Goal: Task Accomplishment & Management: Complete application form

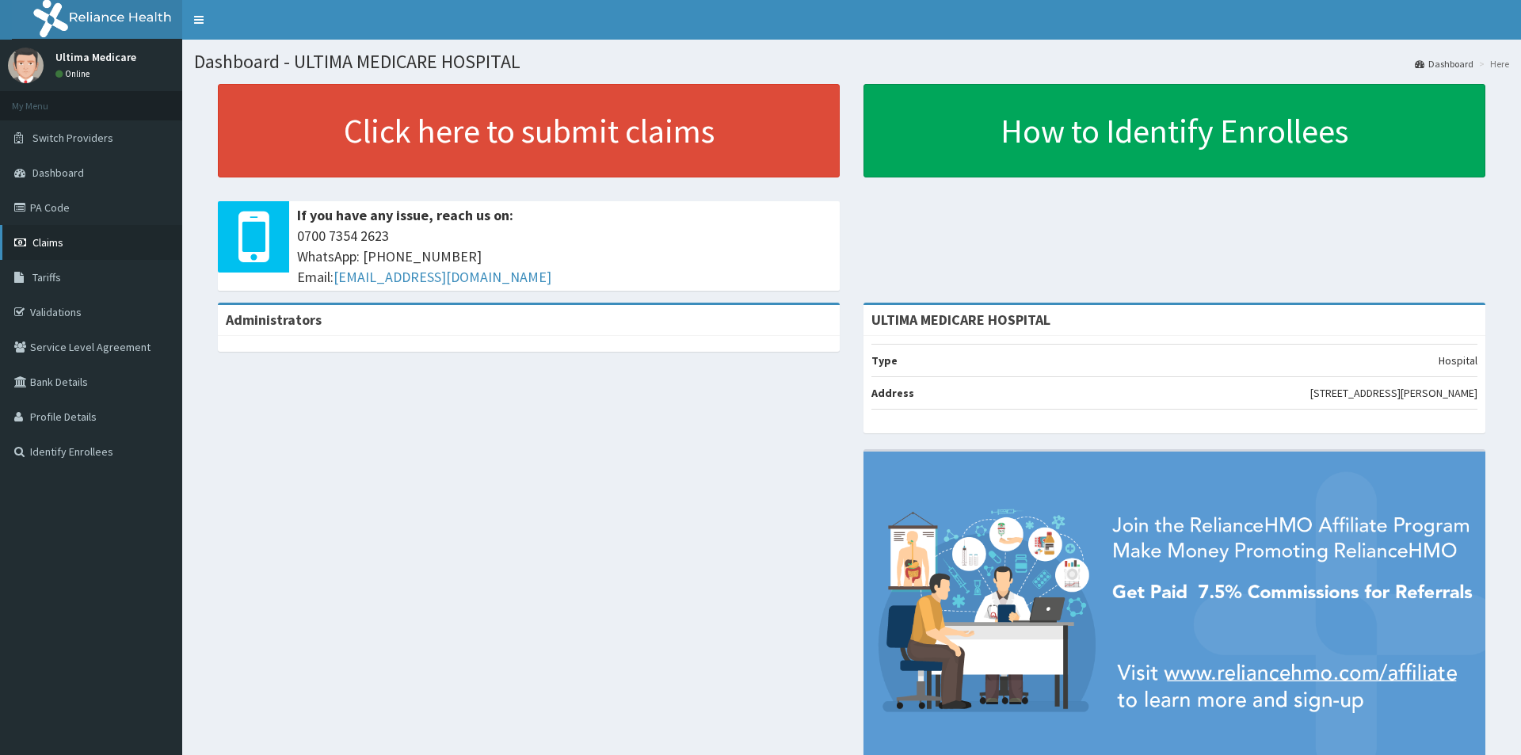
click at [54, 235] on span "Claims" at bounding box center [47, 242] width 31 height 14
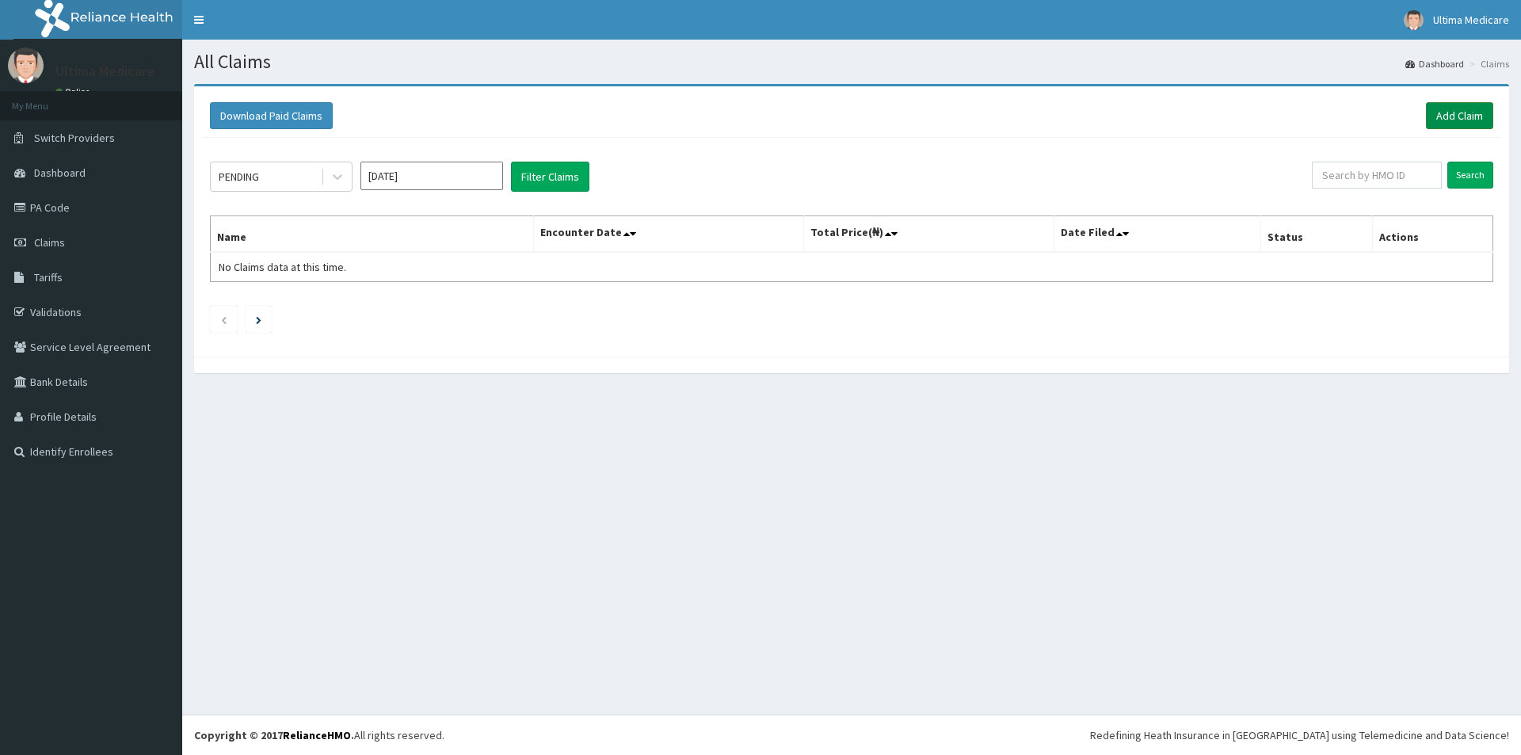
click at [1456, 111] on link "Add Claim" at bounding box center [1459, 115] width 67 height 27
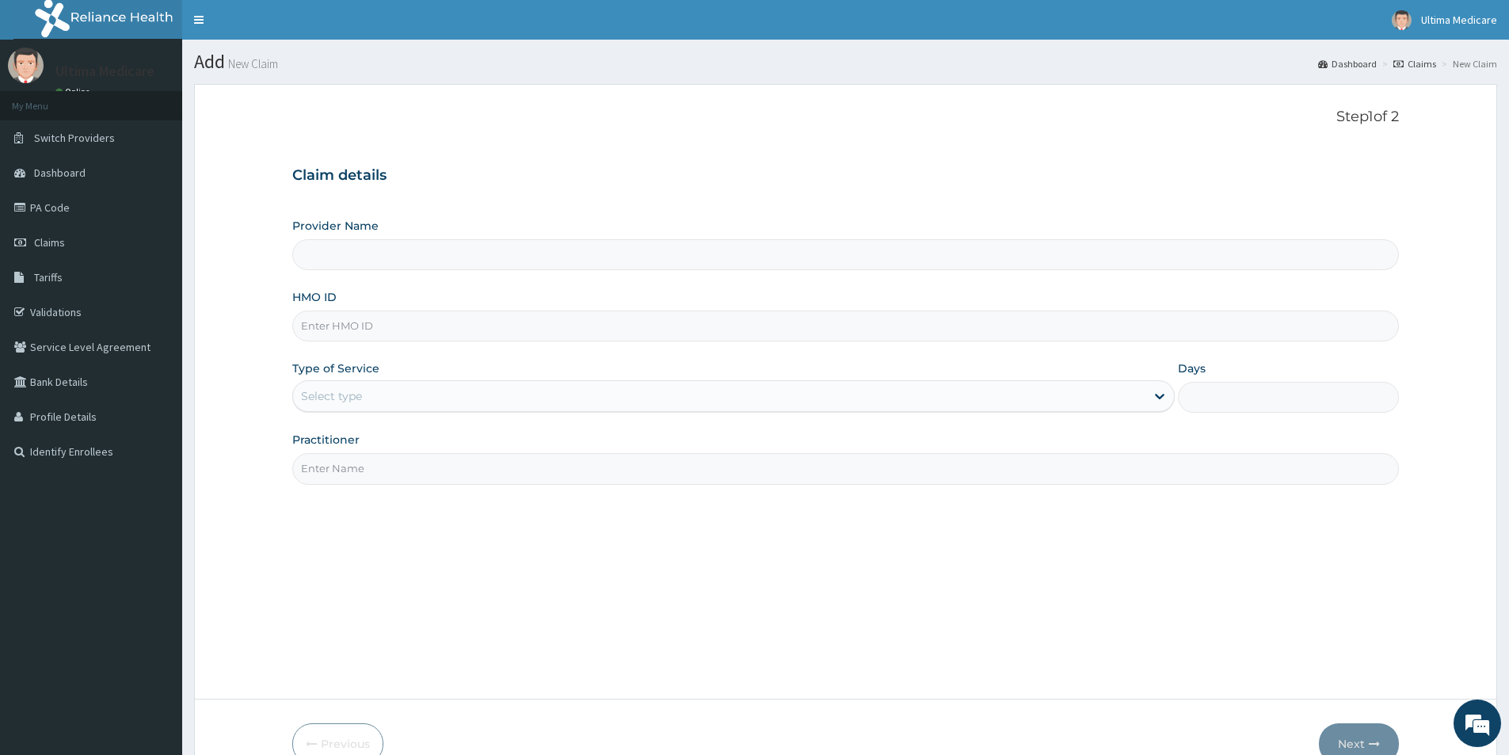
type input "ULTIMA MEDICARE HOSPITAL"
click at [336, 319] on input "HMO ID" at bounding box center [845, 325] width 1106 height 31
click at [356, 322] on input "OHT/10495/A" at bounding box center [845, 325] width 1106 height 31
type input "OHT/11157/A"
click at [330, 396] on div "Select type" at bounding box center [331, 396] width 61 height 16
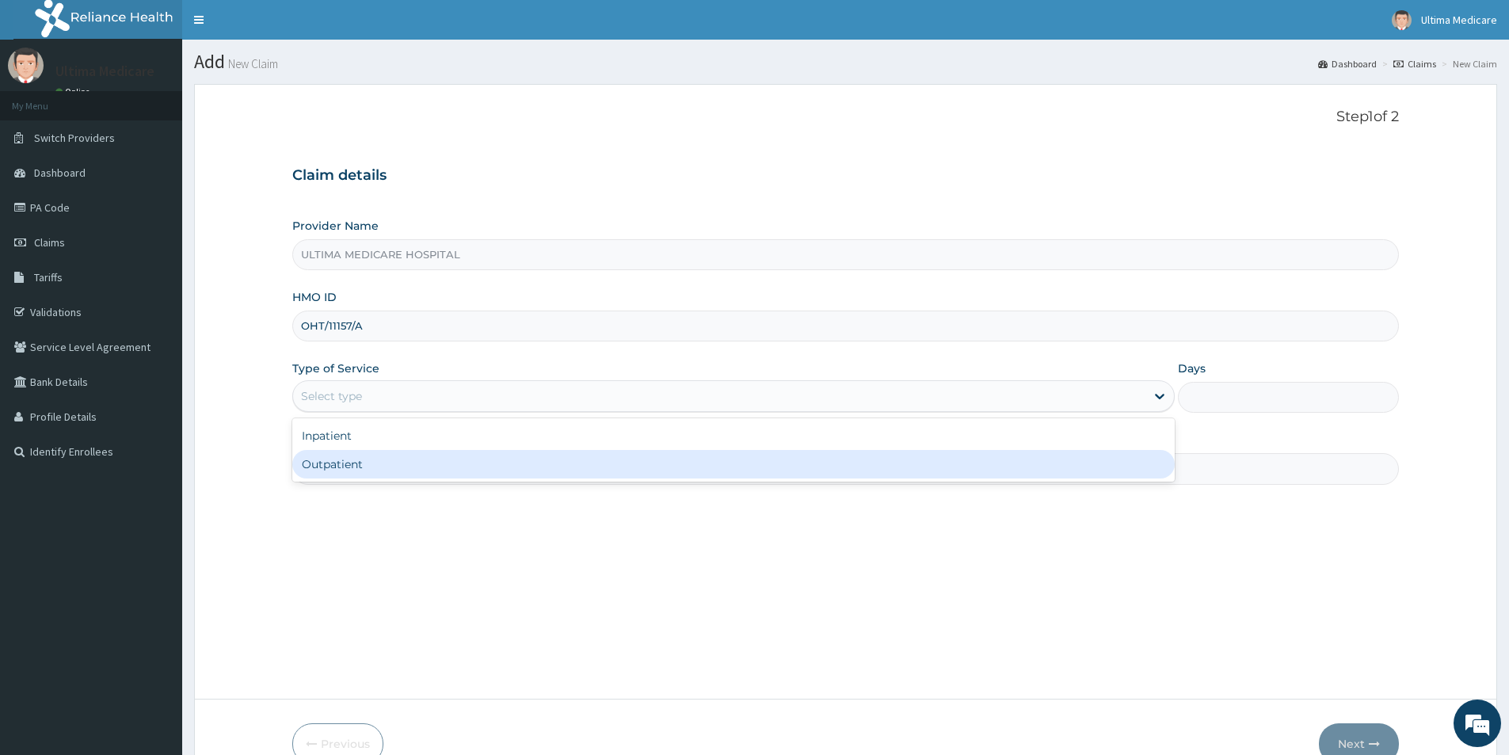
click at [348, 466] on div "Outpatient" at bounding box center [733, 464] width 882 height 29
type input "1"
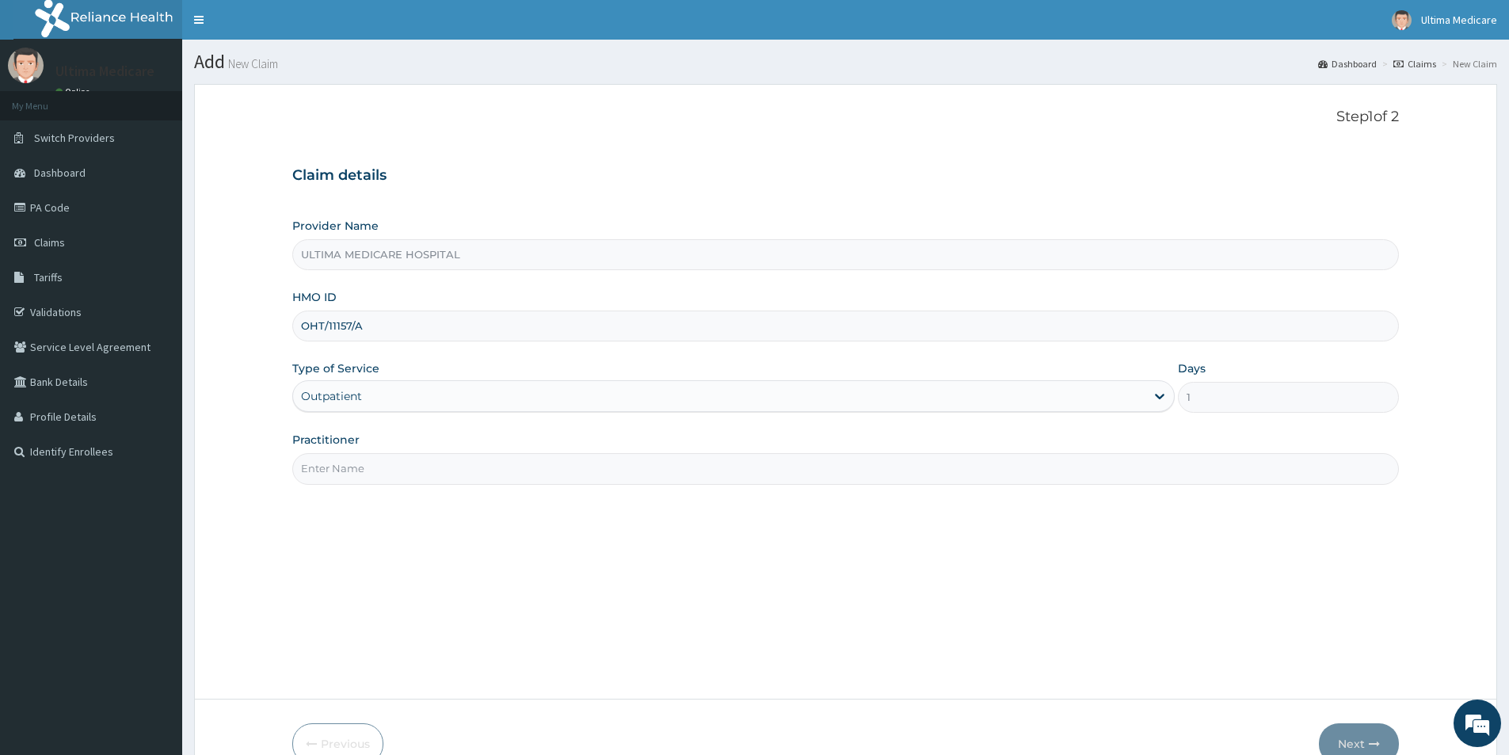
click at [347, 473] on input "Practitioner" at bounding box center [845, 468] width 1106 height 31
type input "DR JOSEPH OLUSOLA ASHA"
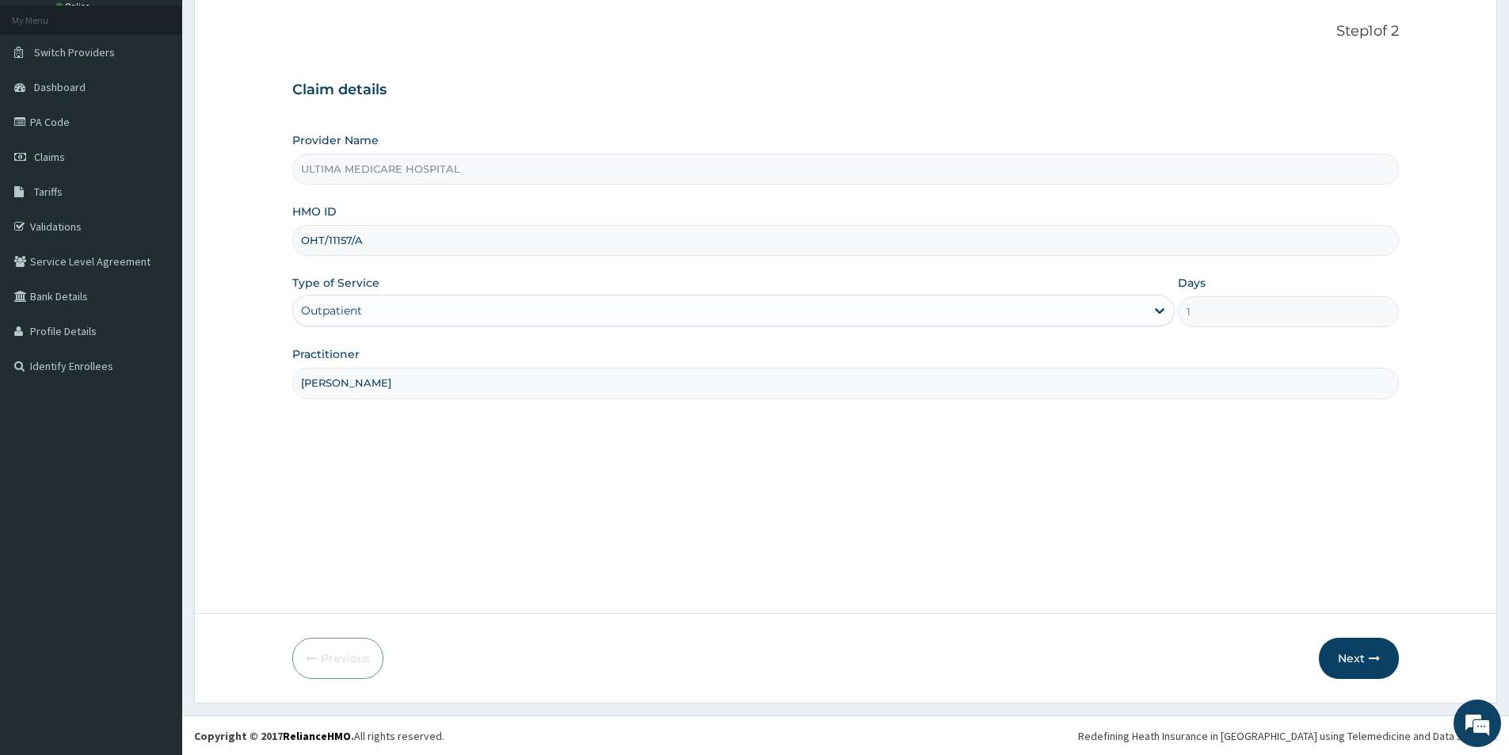
scroll to position [86, 0]
click at [1346, 653] on button "Next" at bounding box center [1359, 657] width 80 height 41
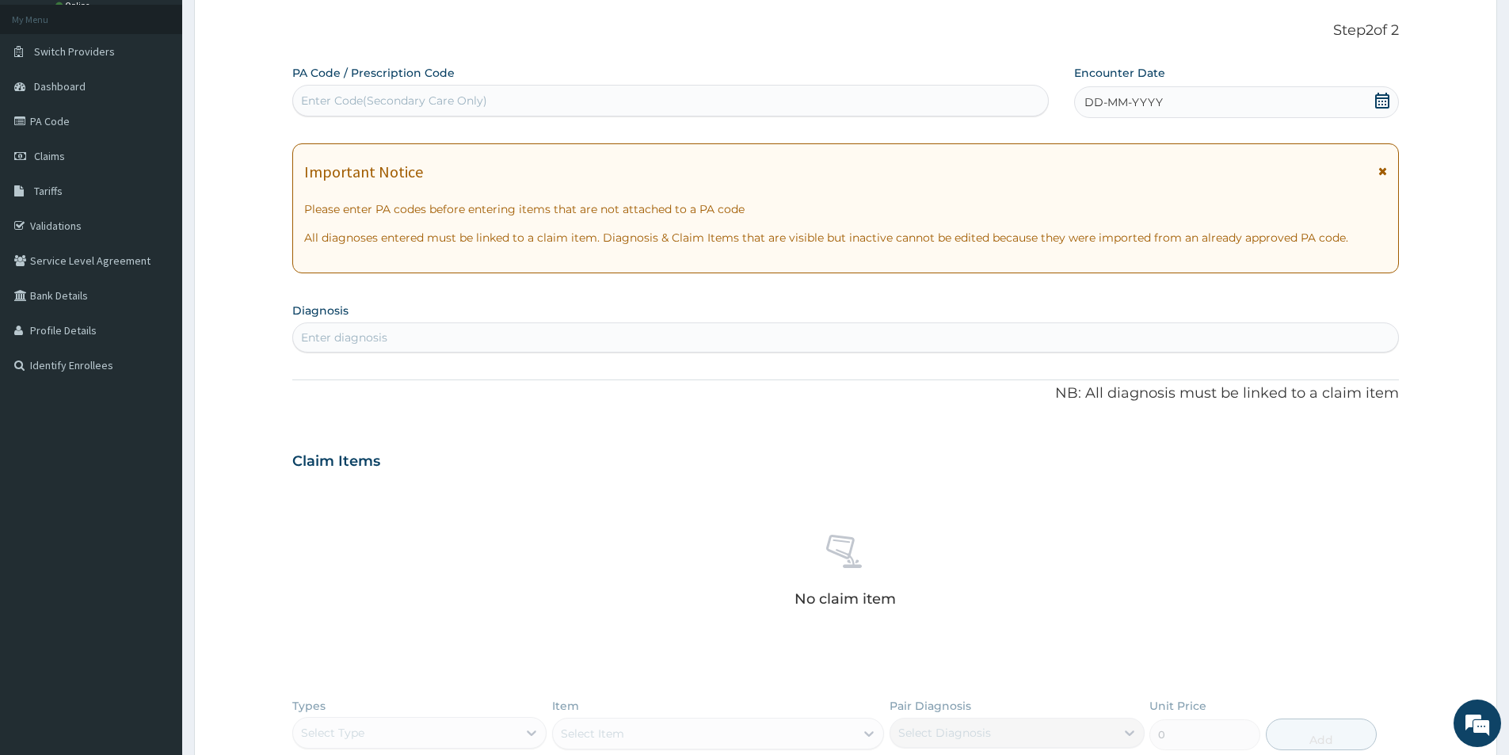
click at [1381, 100] on icon at bounding box center [1382, 101] width 16 height 16
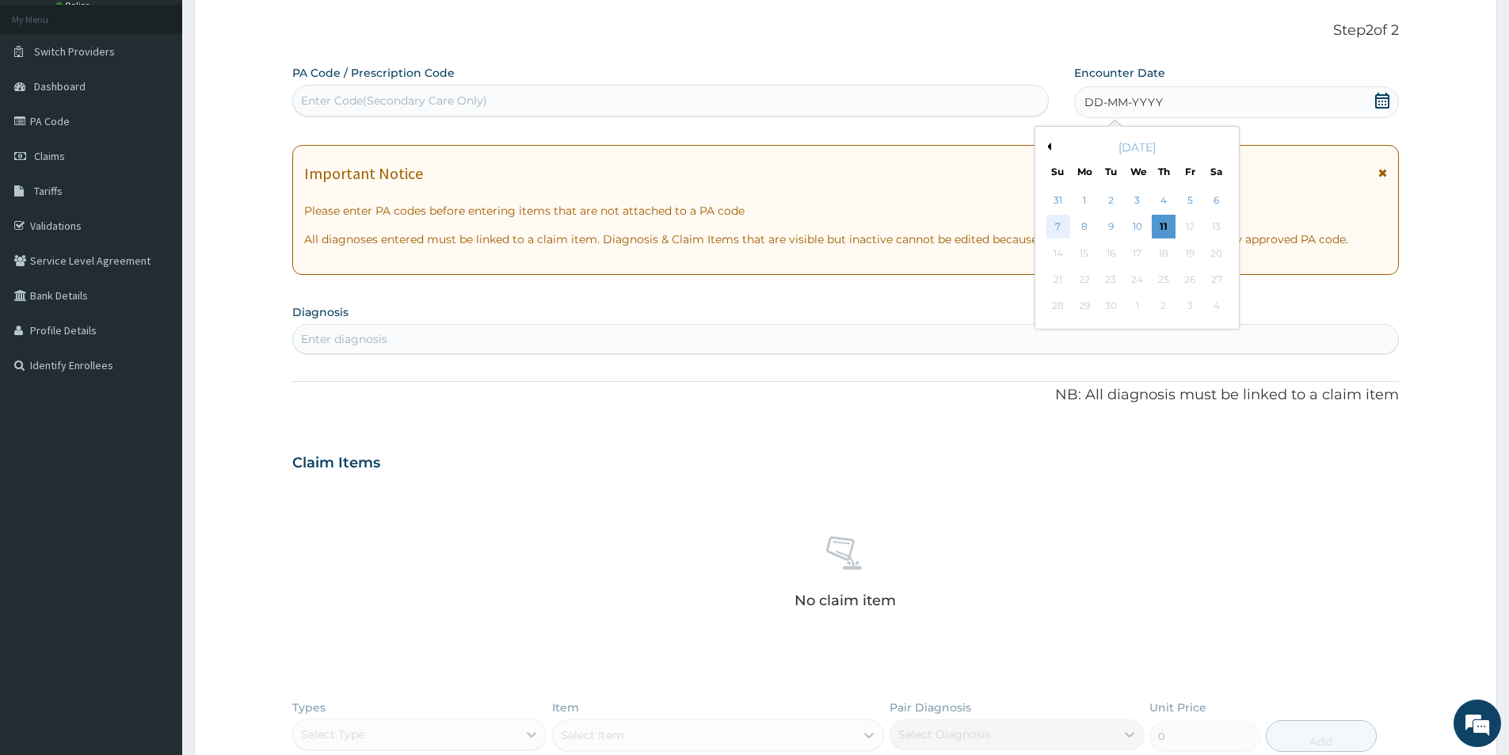
click at [1056, 227] on div "7" at bounding box center [1058, 227] width 24 height 24
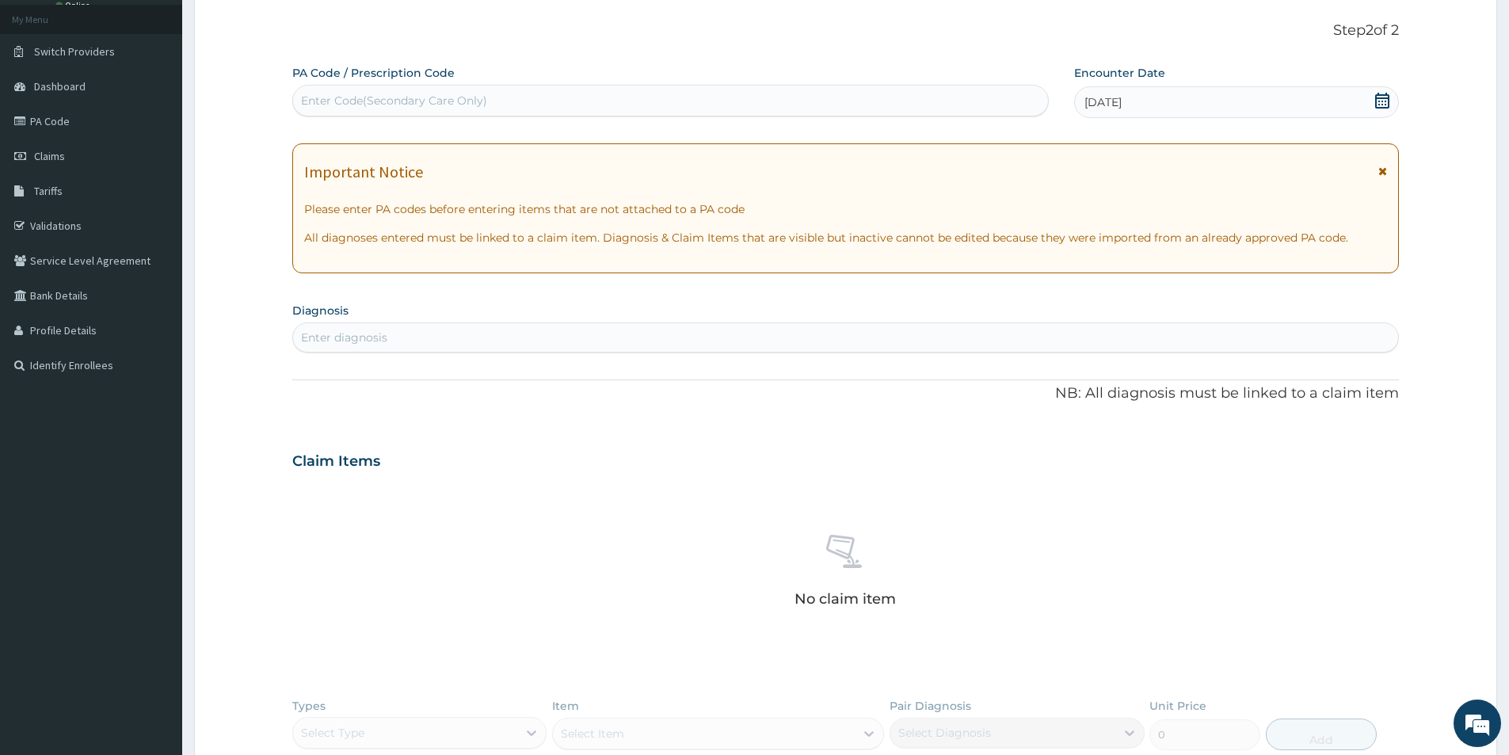
click at [333, 336] on div "Enter diagnosis" at bounding box center [344, 337] width 86 height 16
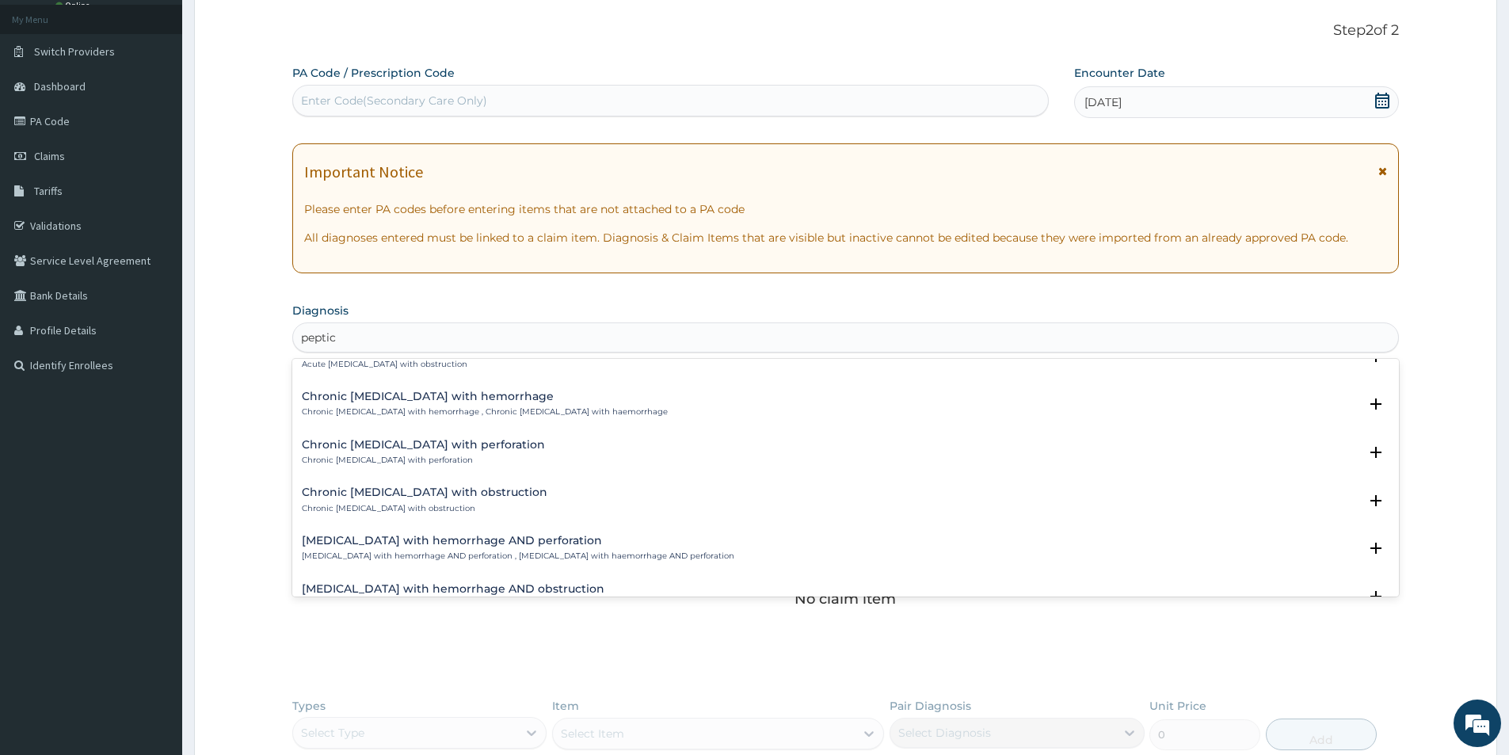
scroll to position [1109, 0]
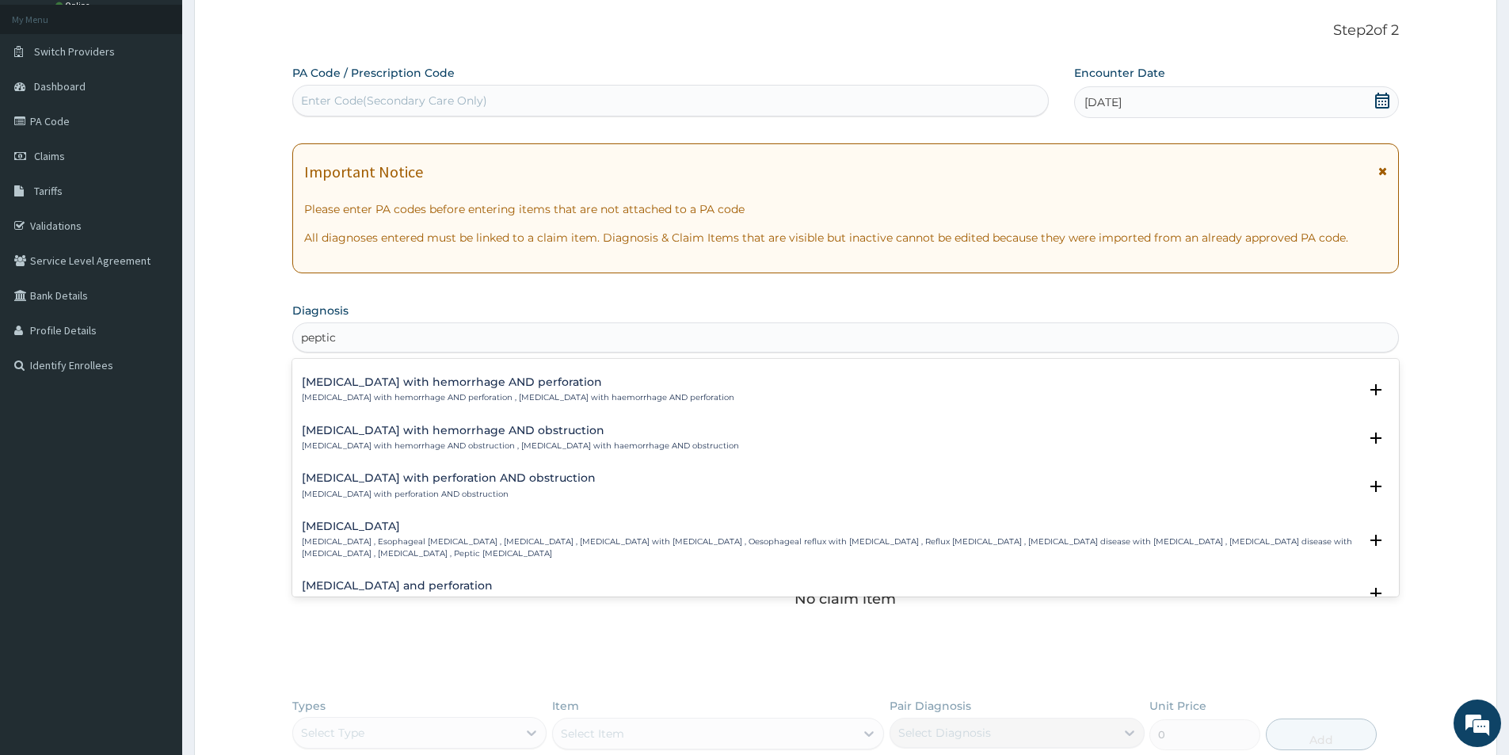
type input "peptic"
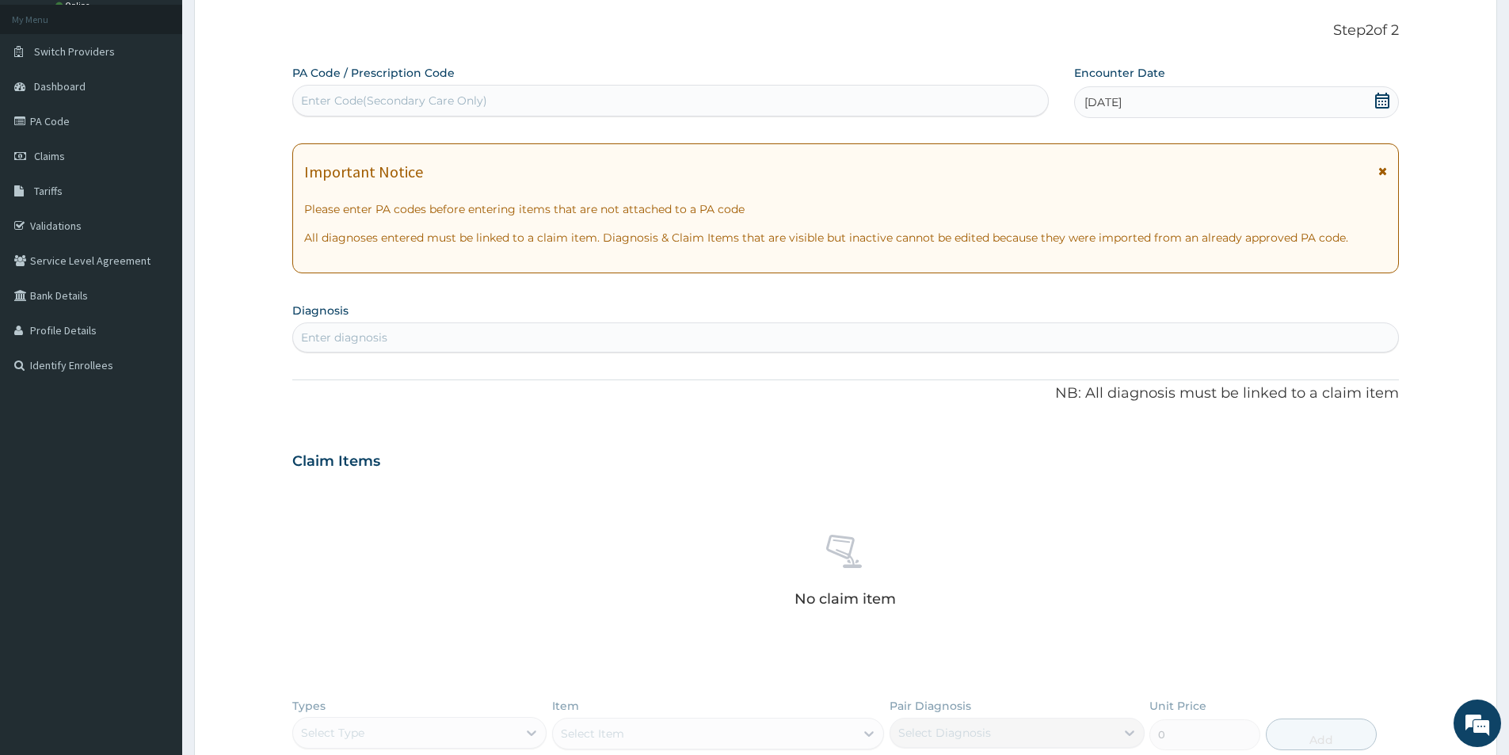
click at [333, 332] on div "Enter diagnosis" at bounding box center [344, 337] width 86 height 16
type input "pept"
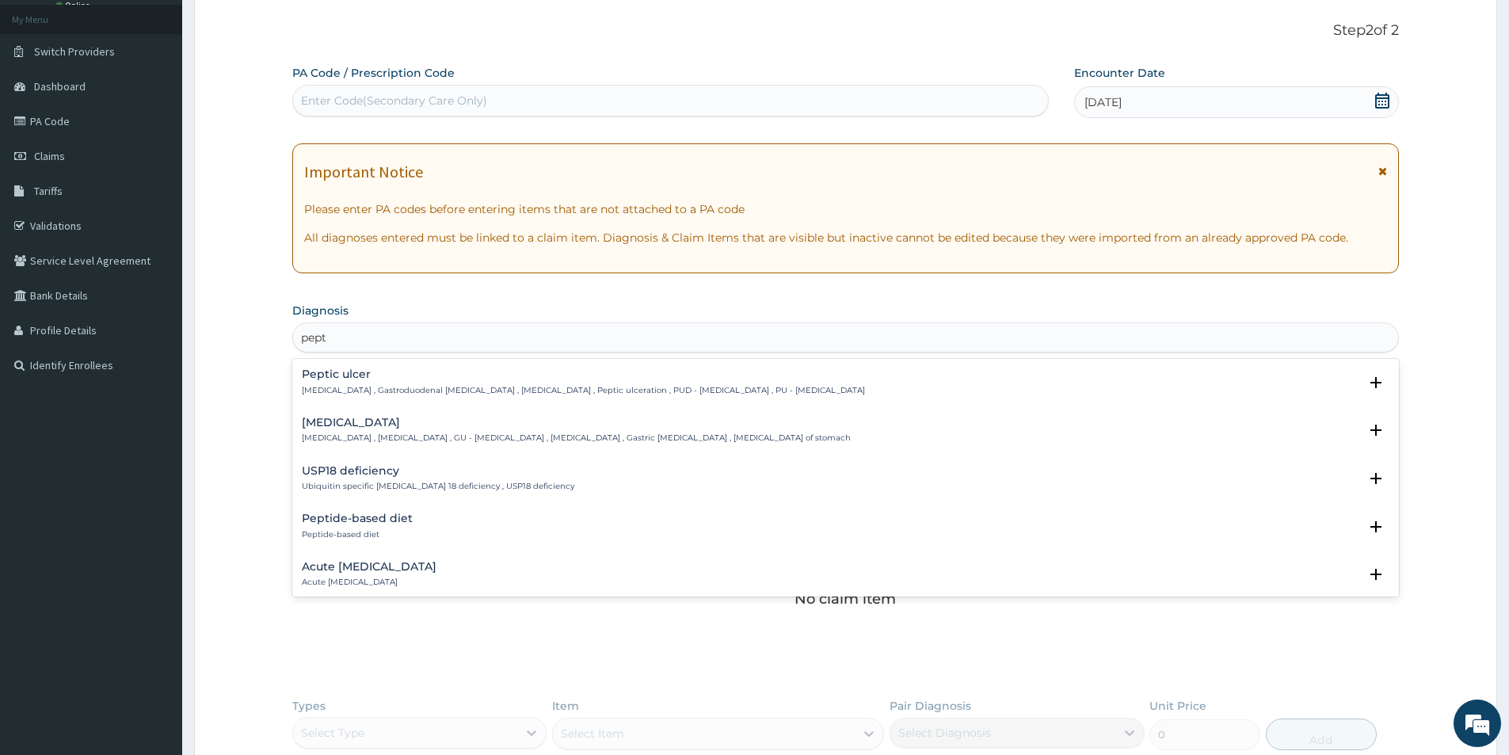
click at [396, 393] on p "Peptic ulcer , Gastroduodenal ulcer , Peptic ulcer disease , Peptic ulceration …" at bounding box center [583, 390] width 563 height 11
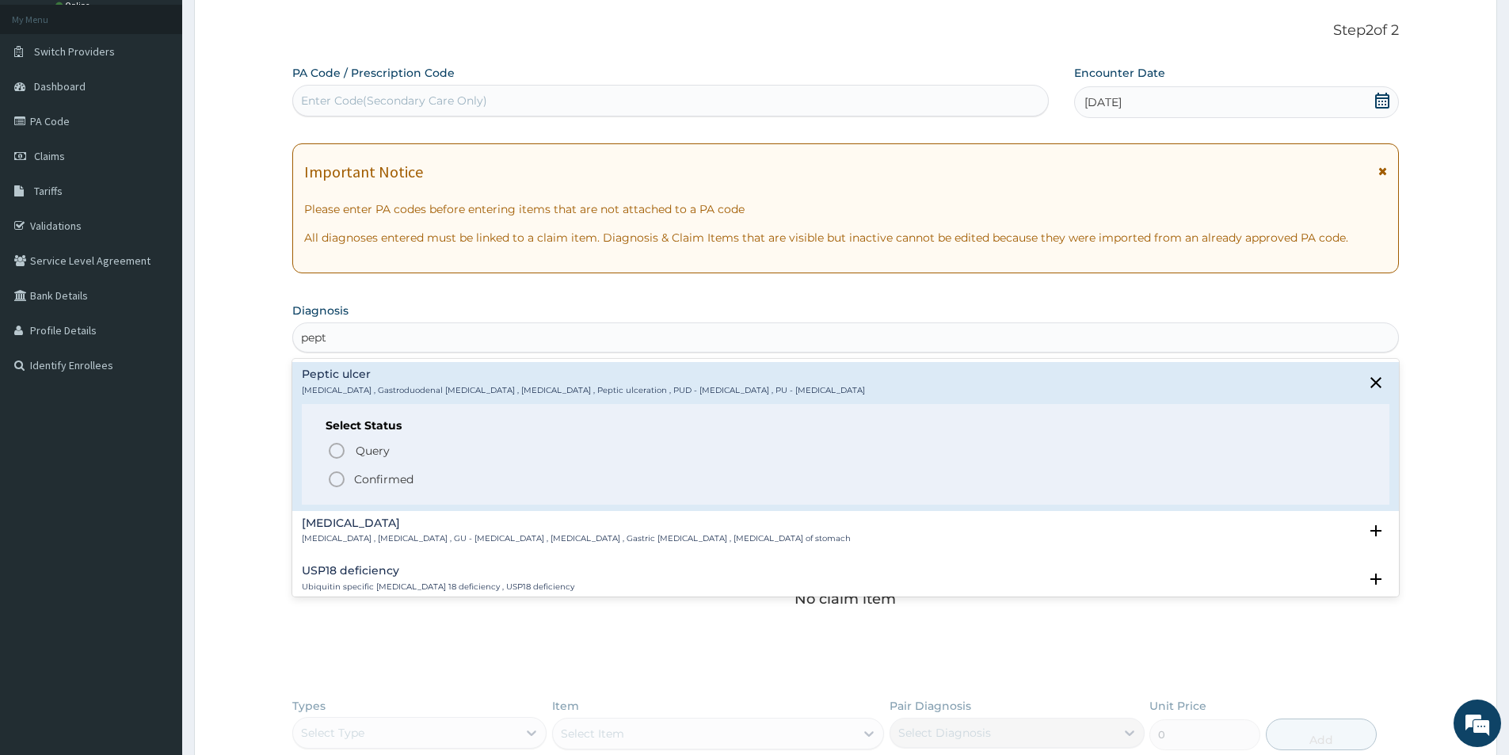
click at [333, 482] on icon "status option filled" at bounding box center [336, 479] width 19 height 19
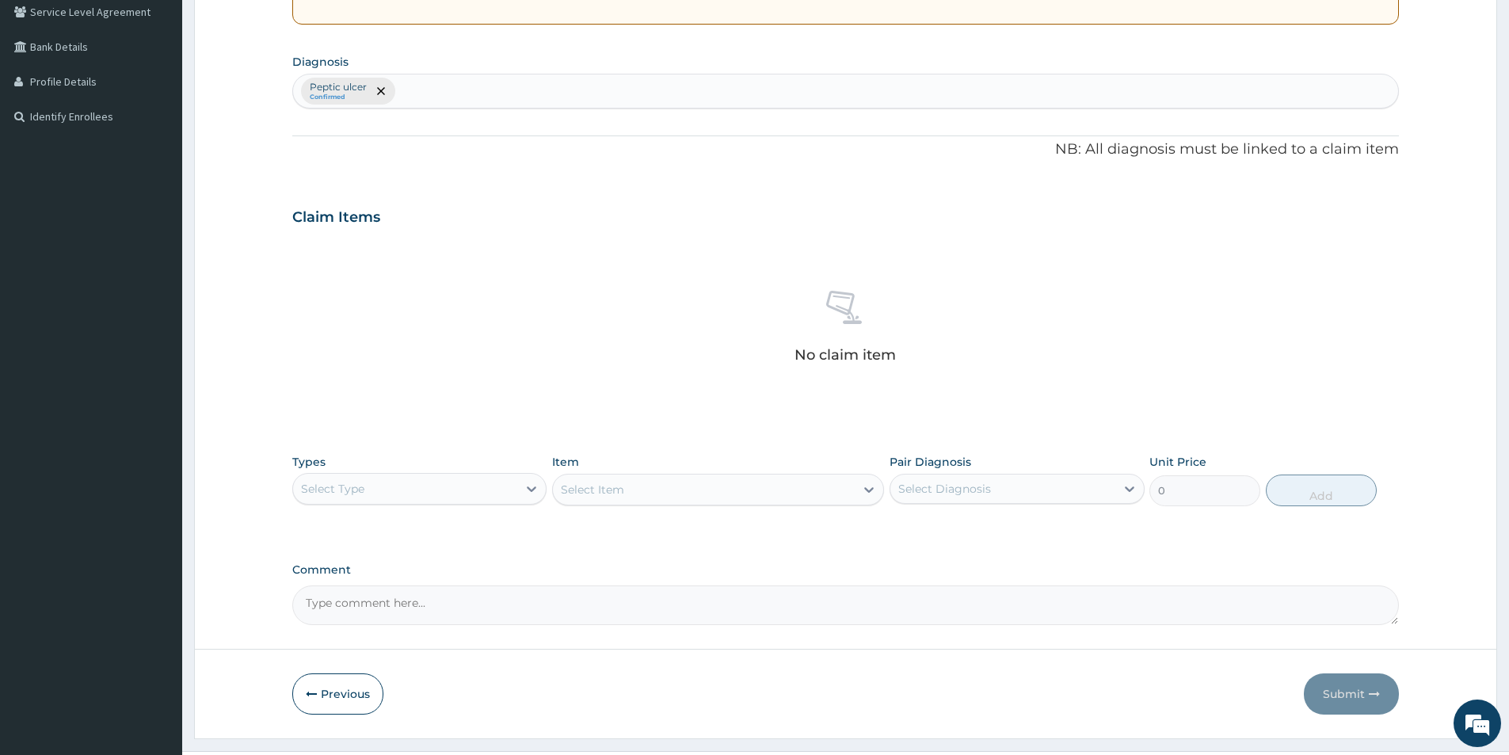
scroll to position [371, 0]
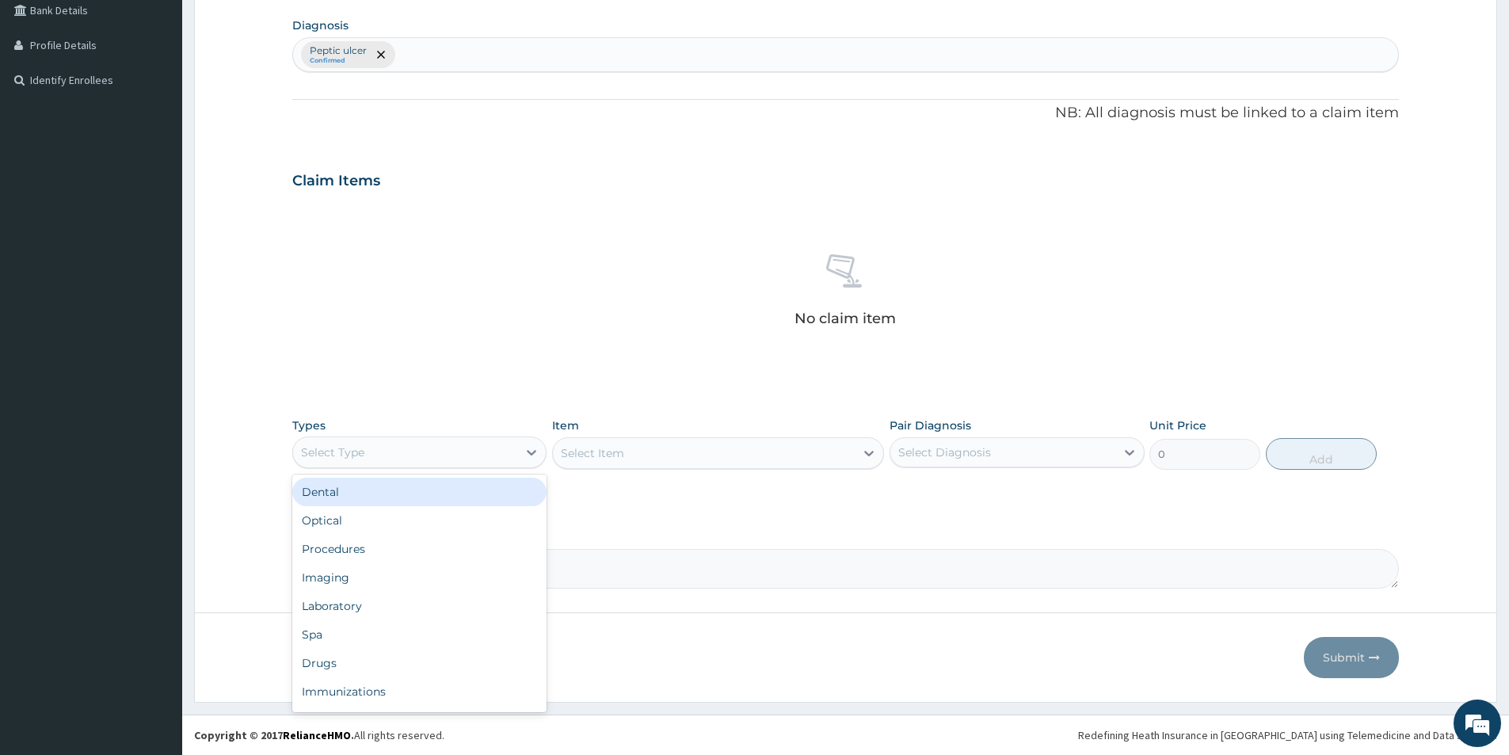
click at [501, 447] on div "Select Type" at bounding box center [405, 452] width 224 height 25
click at [363, 548] on div "Procedures" at bounding box center [419, 549] width 254 height 29
click at [641, 447] on div "Select Item" at bounding box center [718, 453] width 332 height 32
click at [695, 453] on div "Select Item" at bounding box center [718, 453] width 332 height 32
click at [772, 454] on div "Select Item" at bounding box center [718, 453] width 332 height 32
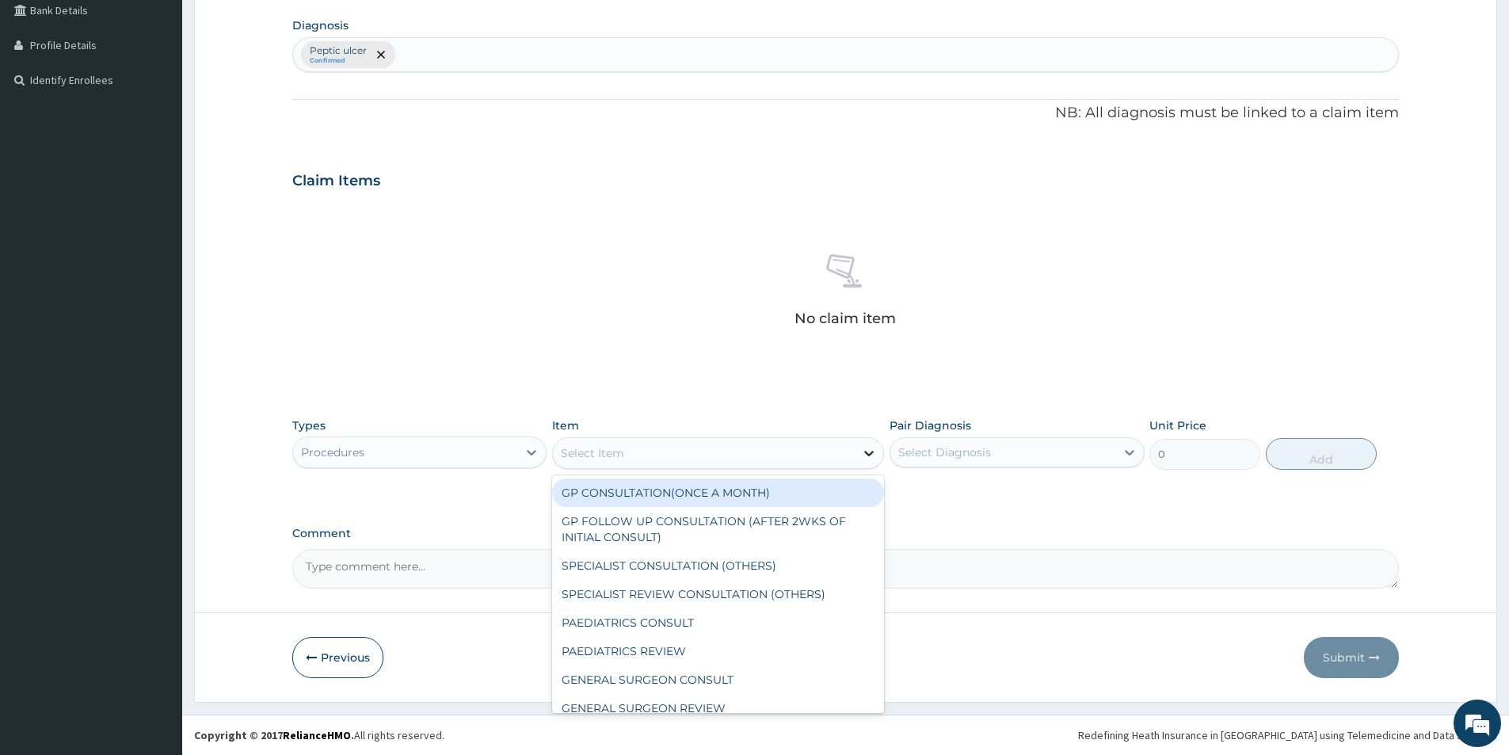
click at [855, 451] on div "Select Item" at bounding box center [718, 453] width 332 height 32
click at [715, 490] on div "GP CONSULTATION(ONCE A MONTH)" at bounding box center [718, 492] width 332 height 29
type input "2500"
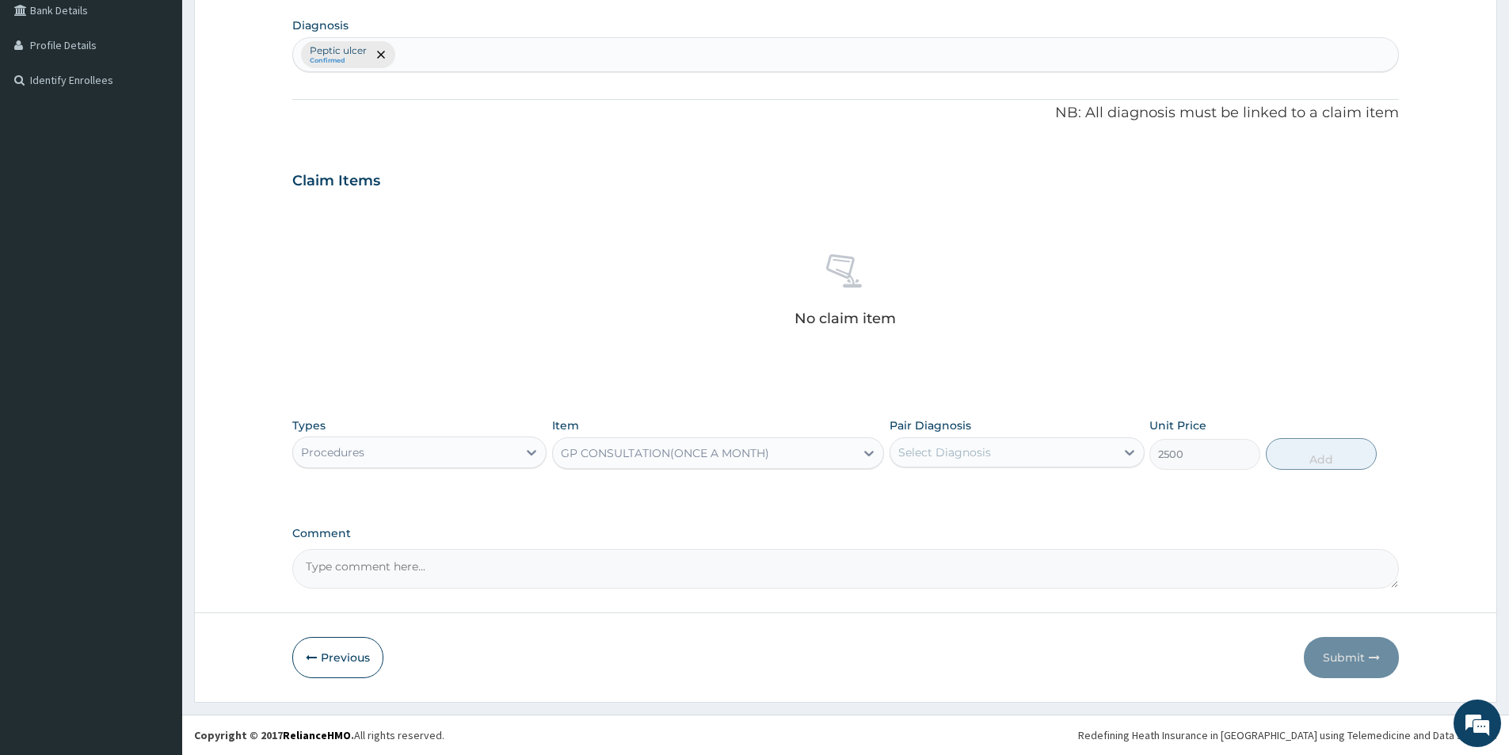
click at [957, 447] on div "Select Diagnosis" at bounding box center [944, 452] width 93 height 16
click at [947, 493] on label "Peptic ulcer" at bounding box center [950, 491] width 69 height 16
checkbox input "true"
click at [1321, 456] on button "Add" at bounding box center [1321, 454] width 111 height 32
type input "0"
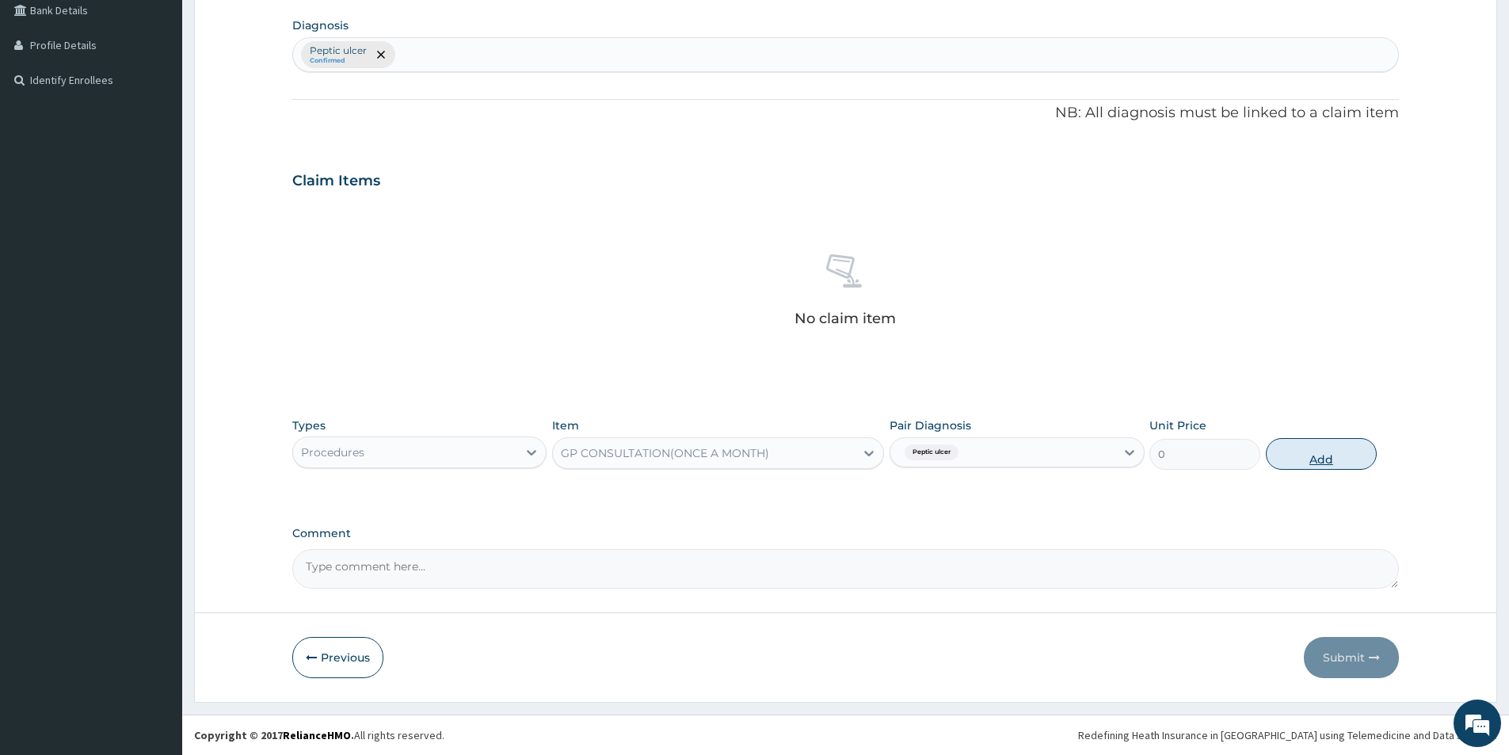
scroll to position [296, 0]
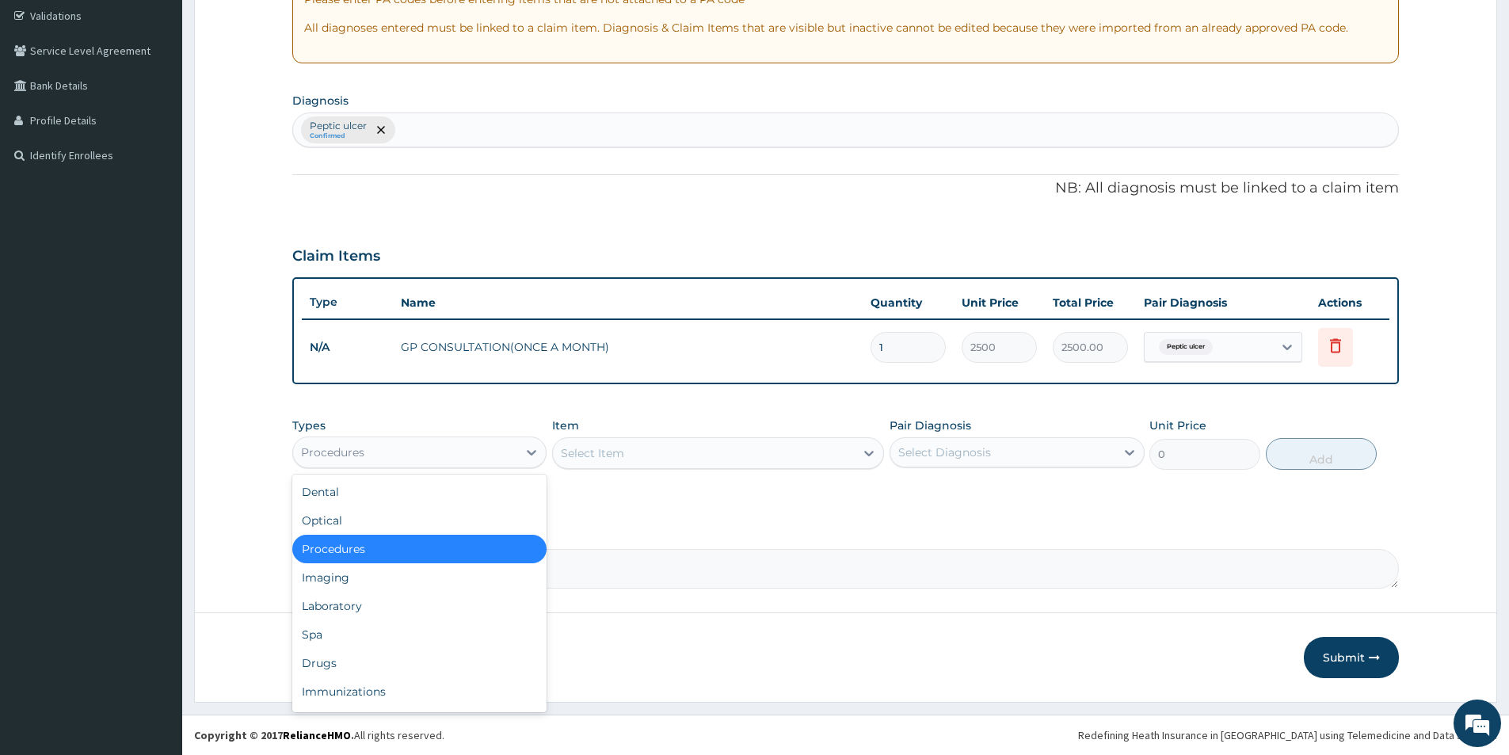
click at [415, 447] on div "Procedures" at bounding box center [405, 452] width 224 height 25
click at [329, 663] on div "Drugs" at bounding box center [419, 663] width 254 height 29
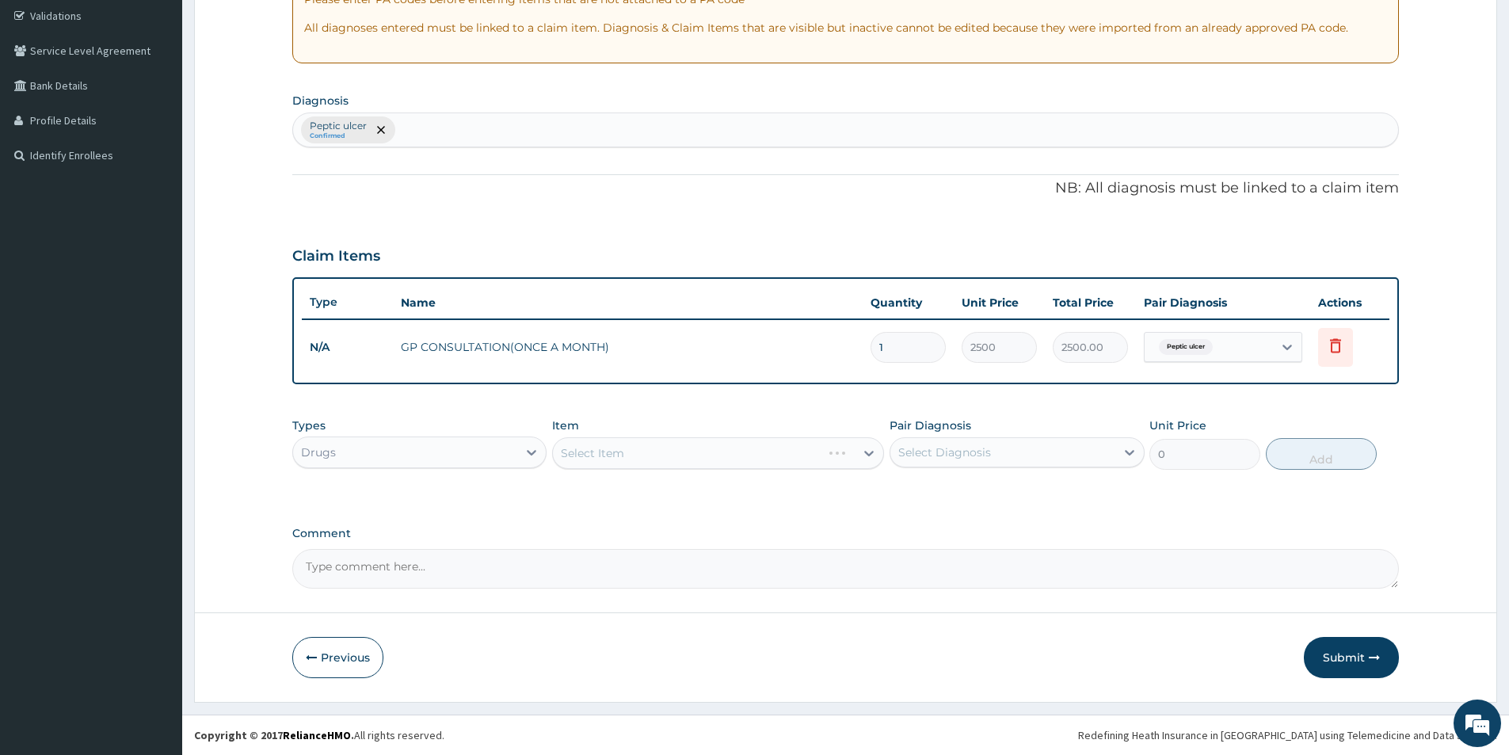
click at [588, 444] on div "Select Item" at bounding box center [718, 453] width 332 height 32
click at [628, 451] on div "Select Item" at bounding box center [718, 453] width 332 height 32
click at [802, 456] on div "Select Item" at bounding box center [718, 453] width 332 height 32
click at [615, 457] on div "Select Item" at bounding box center [718, 453] width 332 height 32
click at [619, 455] on div "Select Item" at bounding box center [718, 453] width 332 height 32
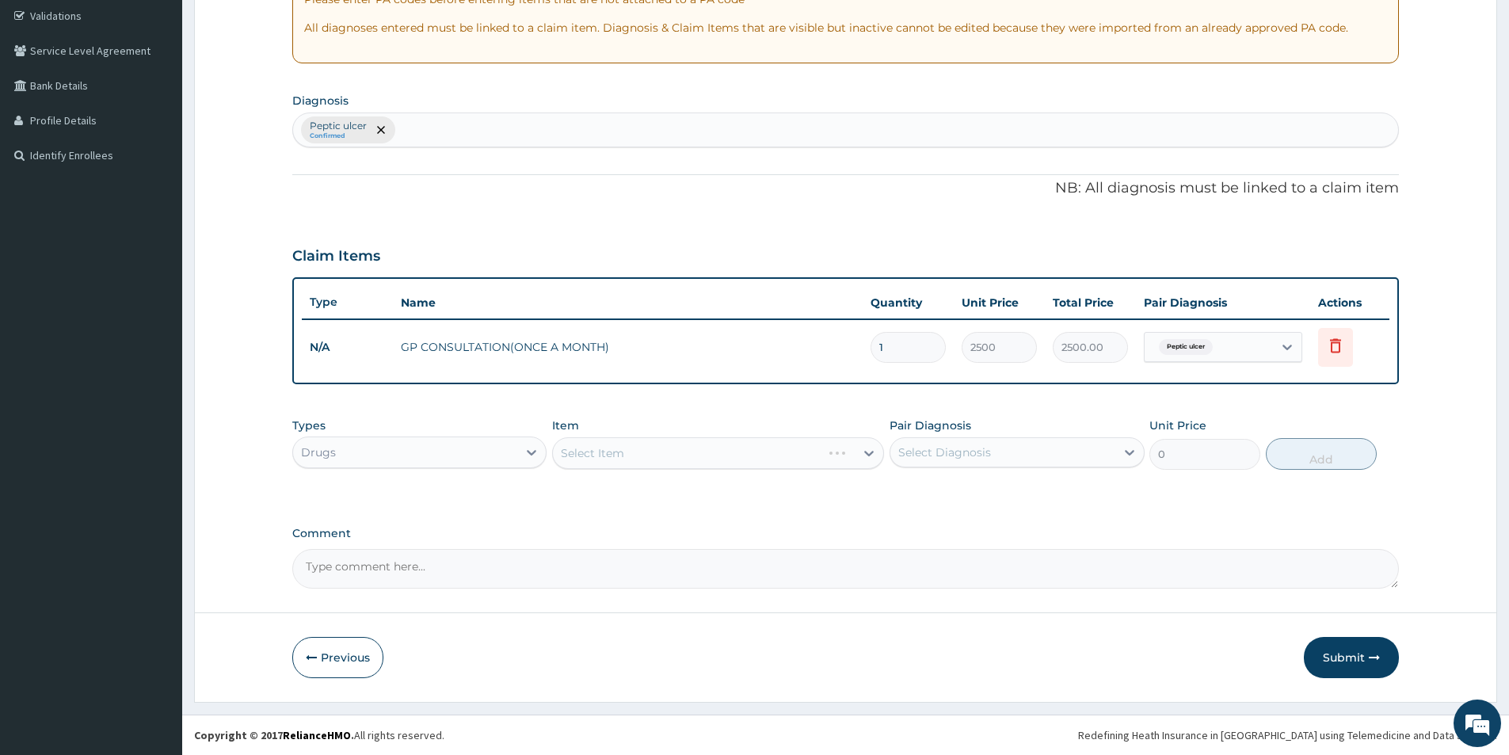
click at [619, 455] on div "Select Item" at bounding box center [718, 453] width 332 height 32
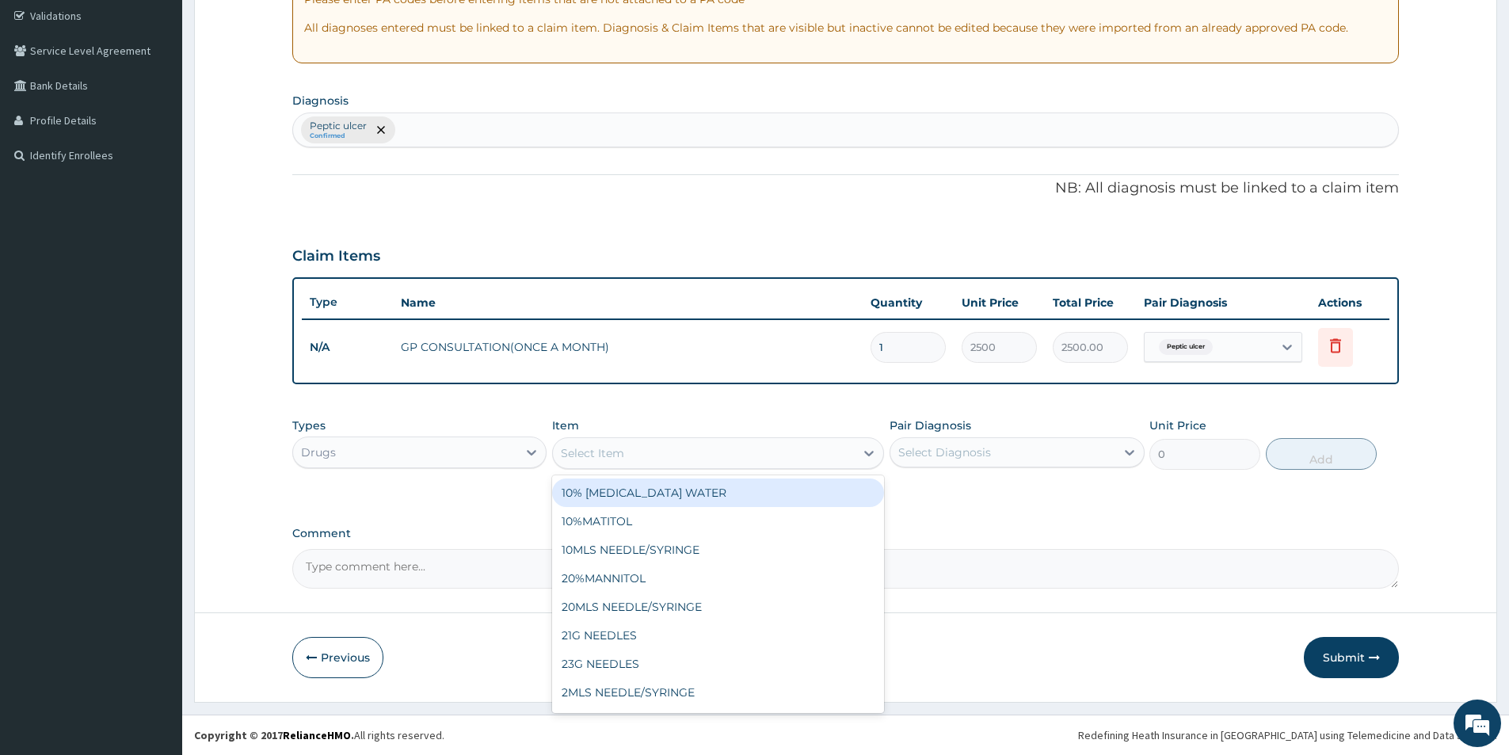
click at [657, 462] on div "Select Item" at bounding box center [704, 452] width 302 height 25
type input "omepraz"
click at [661, 493] on div "OMEPRAZOLE 20MG" at bounding box center [718, 492] width 332 height 29
type input "60"
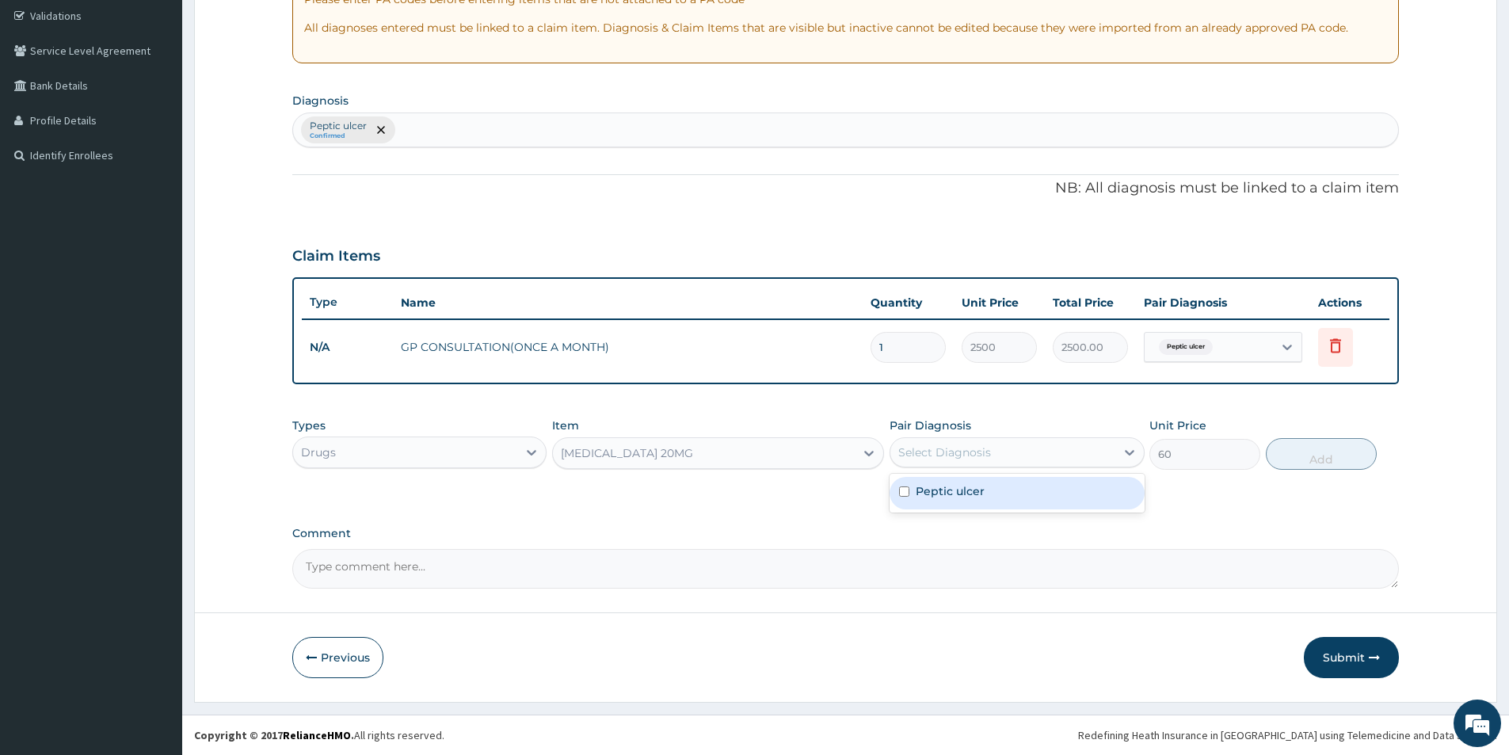
click at [1060, 451] on div "Select Diagnosis" at bounding box center [1002, 452] width 224 height 25
click at [1040, 497] on div "Peptic ulcer" at bounding box center [1016, 493] width 254 height 32
checkbox input "true"
click at [1315, 458] on button "Add" at bounding box center [1321, 454] width 111 height 32
type input "0"
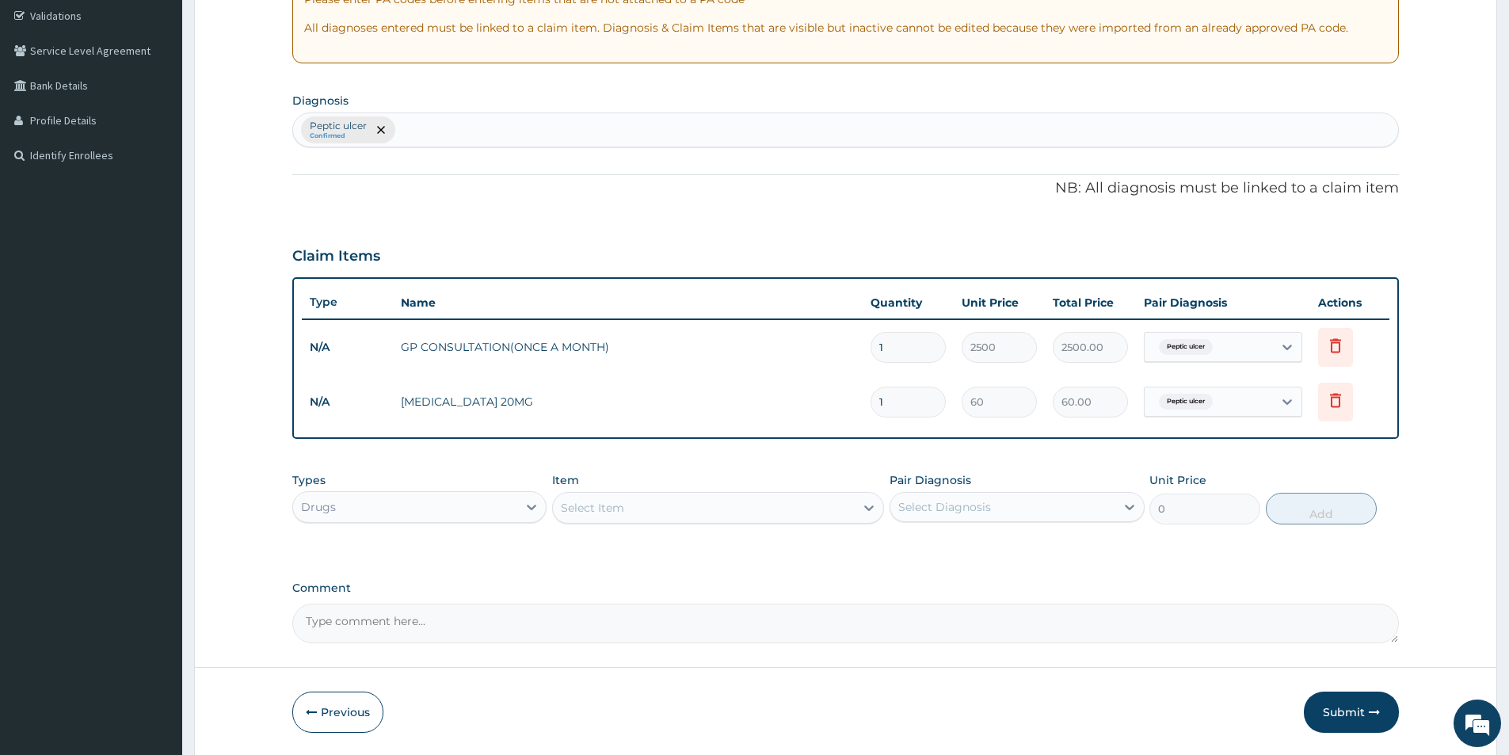
type input "10"
type input "600.00"
type input "10"
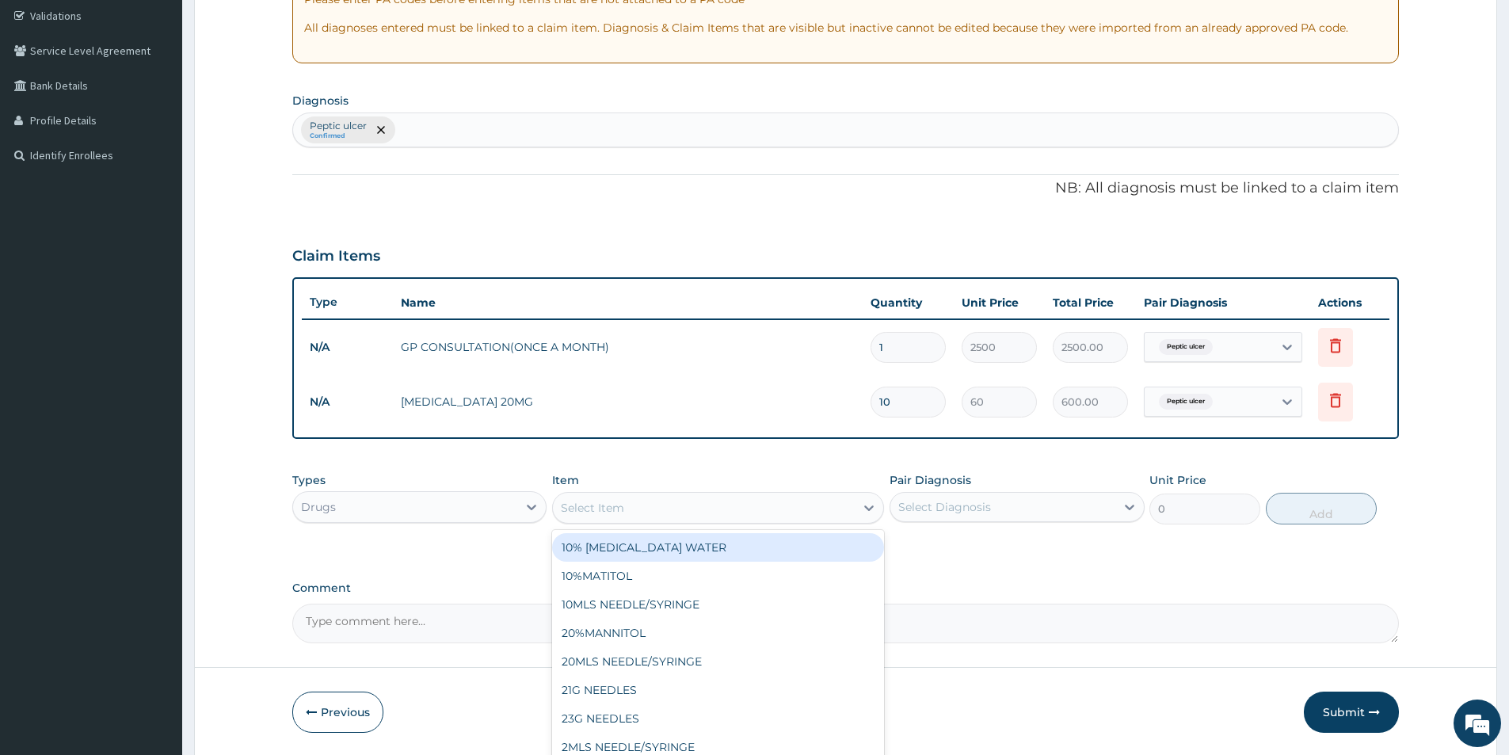
click at [714, 497] on div "Select Item" at bounding box center [704, 507] width 302 height 25
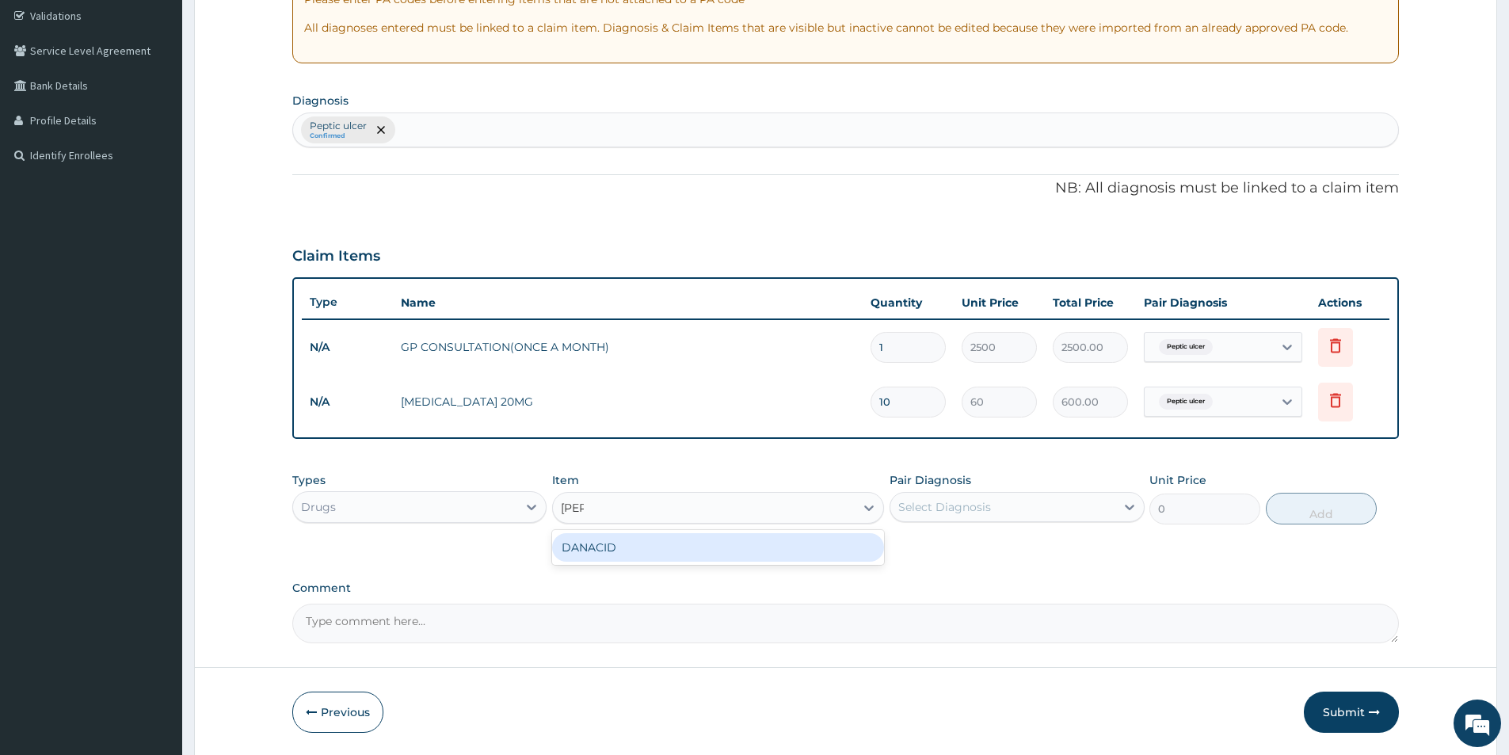
type input "dana"
click at [707, 546] on div "DANACID" at bounding box center [718, 547] width 332 height 29
type input "60"
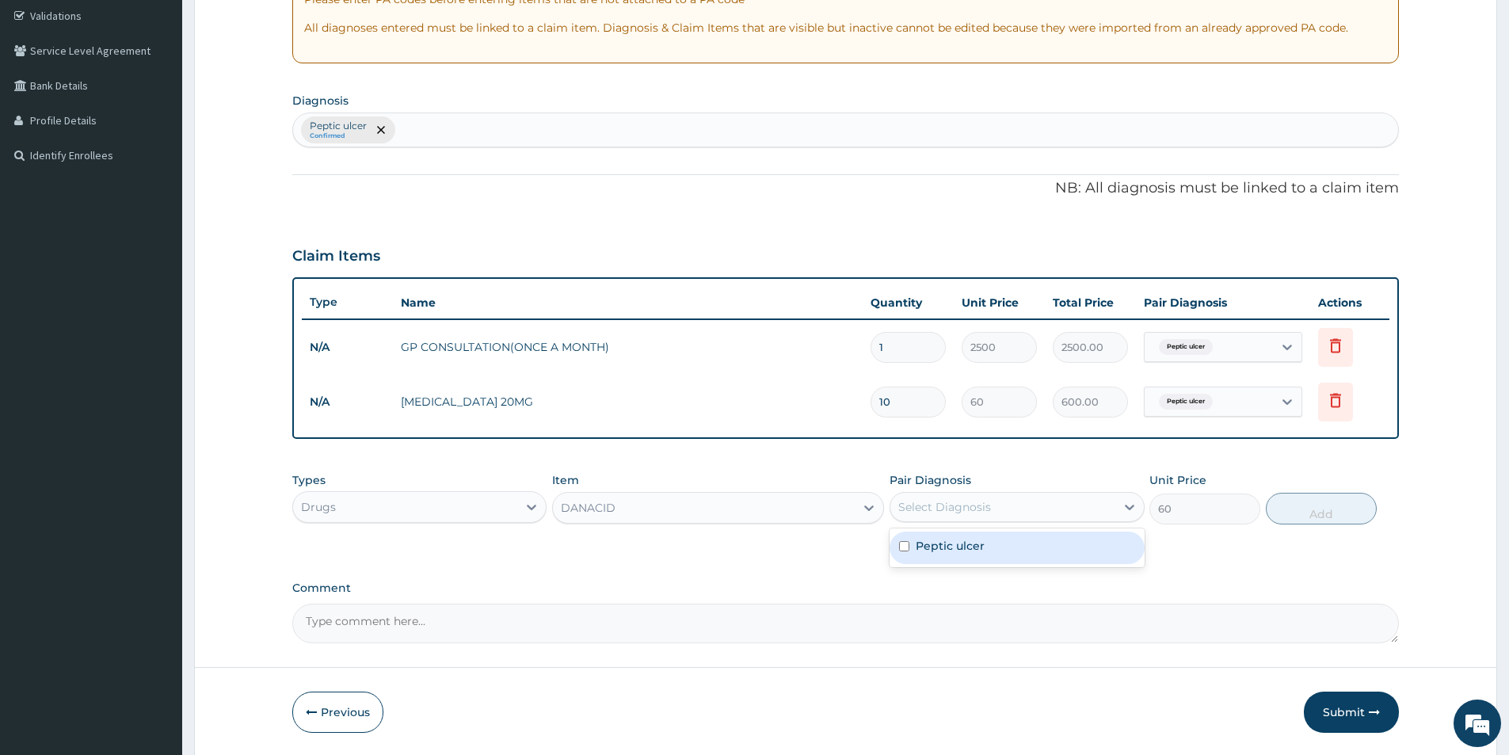
click at [915, 517] on div "Select Diagnosis" at bounding box center [1002, 506] width 224 height 25
click at [927, 551] on label "Peptic ulcer" at bounding box center [950, 546] width 69 height 16
checkbox input "true"
click at [1323, 508] on button "Add" at bounding box center [1321, 509] width 111 height 32
type input "0"
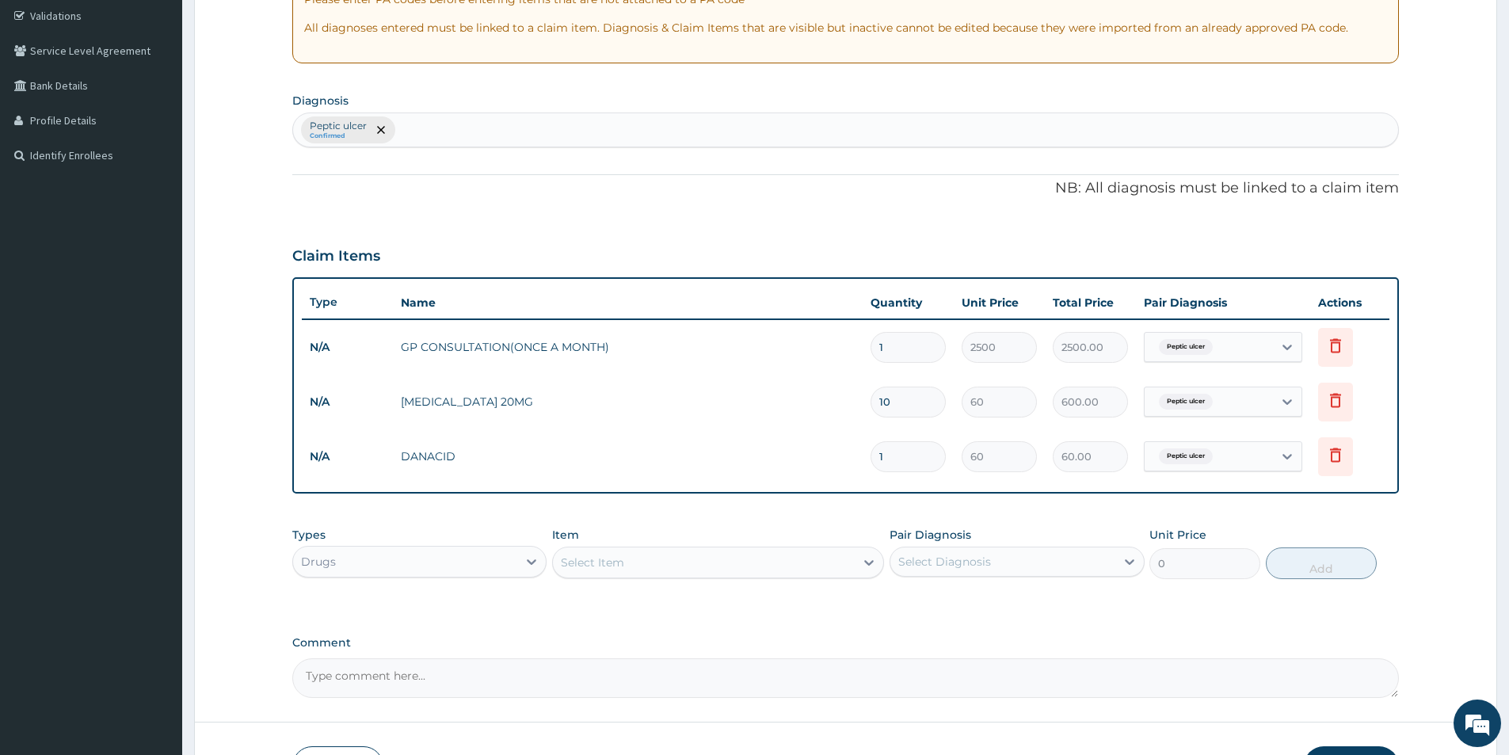
type input "0.00"
type input "9"
type input "540.00"
type input "9"
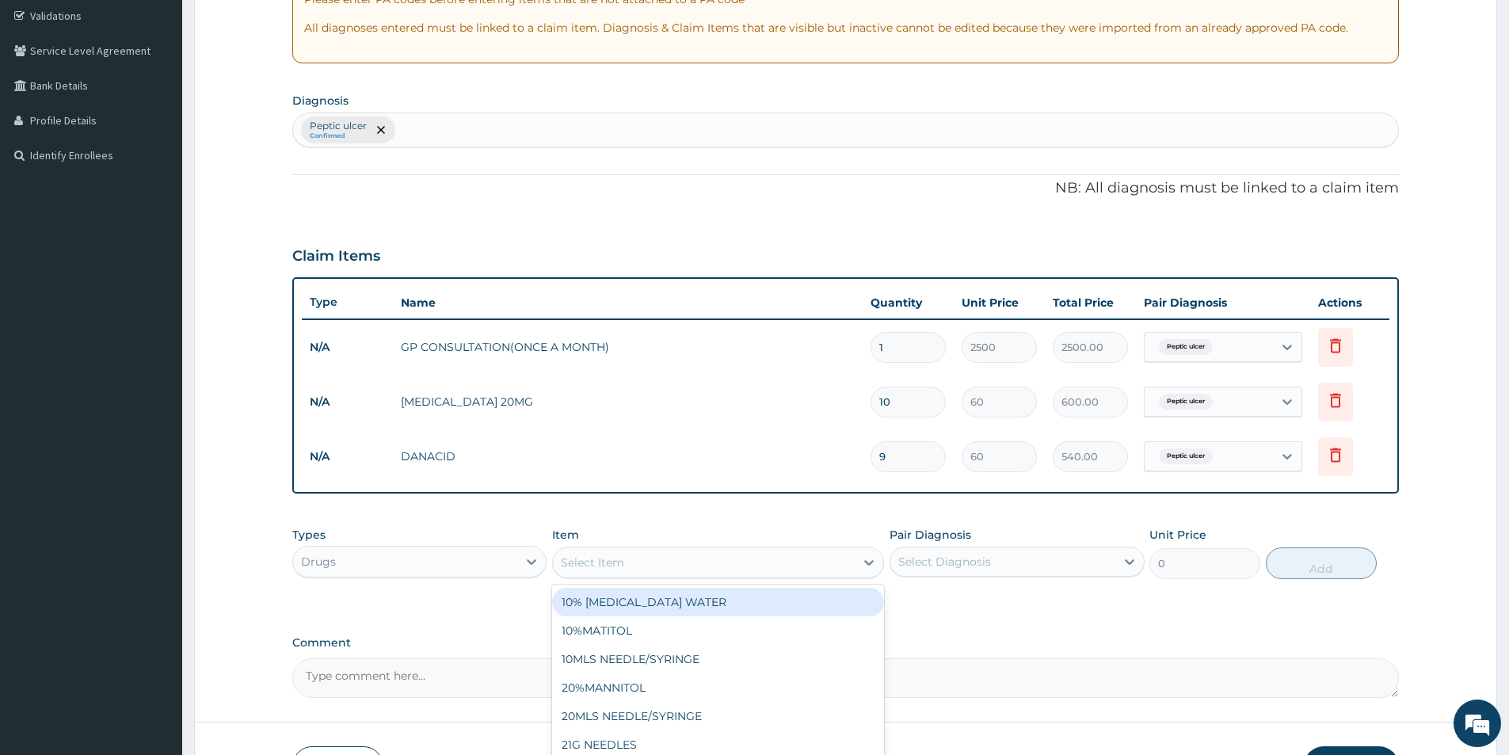
click at [745, 566] on div "Select Item" at bounding box center [704, 562] width 302 height 25
type input "parace"
click at [737, 607] on div "PARACETAMOL 500MG" at bounding box center [718, 602] width 332 height 29
type input "30"
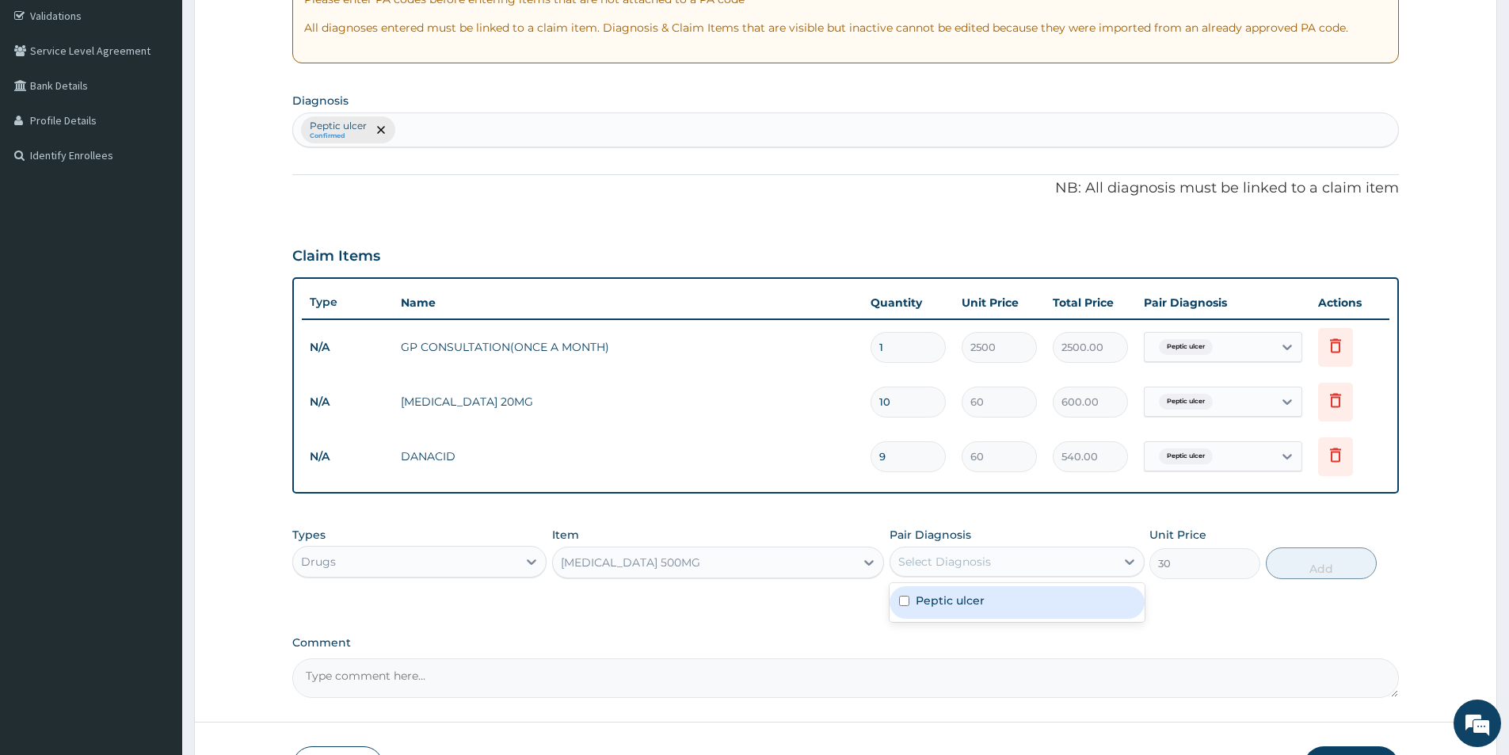
click at [969, 568] on div "Select Diagnosis" at bounding box center [944, 562] width 93 height 16
click at [957, 604] on label "Peptic ulcer" at bounding box center [950, 600] width 69 height 16
checkbox input "true"
click at [1323, 564] on button "Add" at bounding box center [1321, 563] width 111 height 32
type input "0"
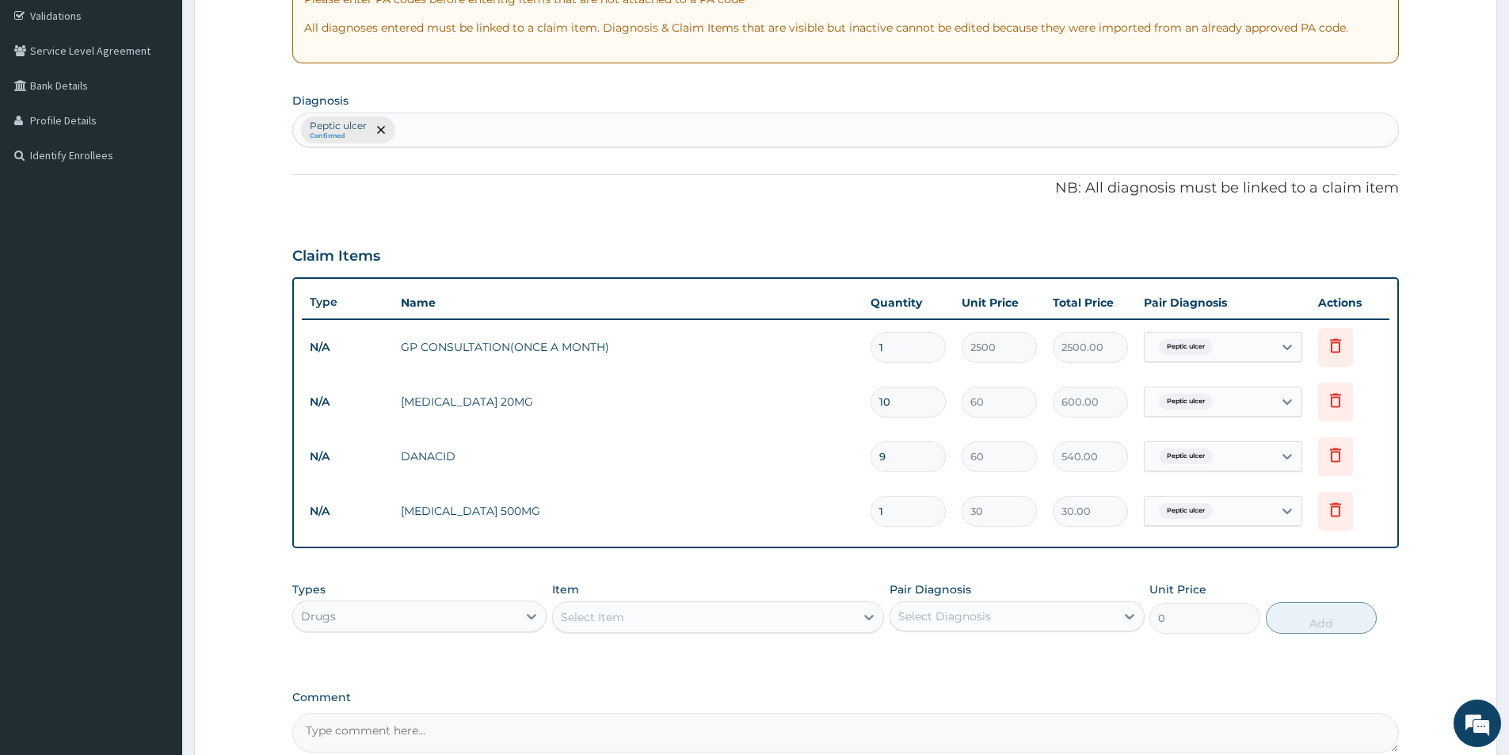
type input "12"
type input "360.00"
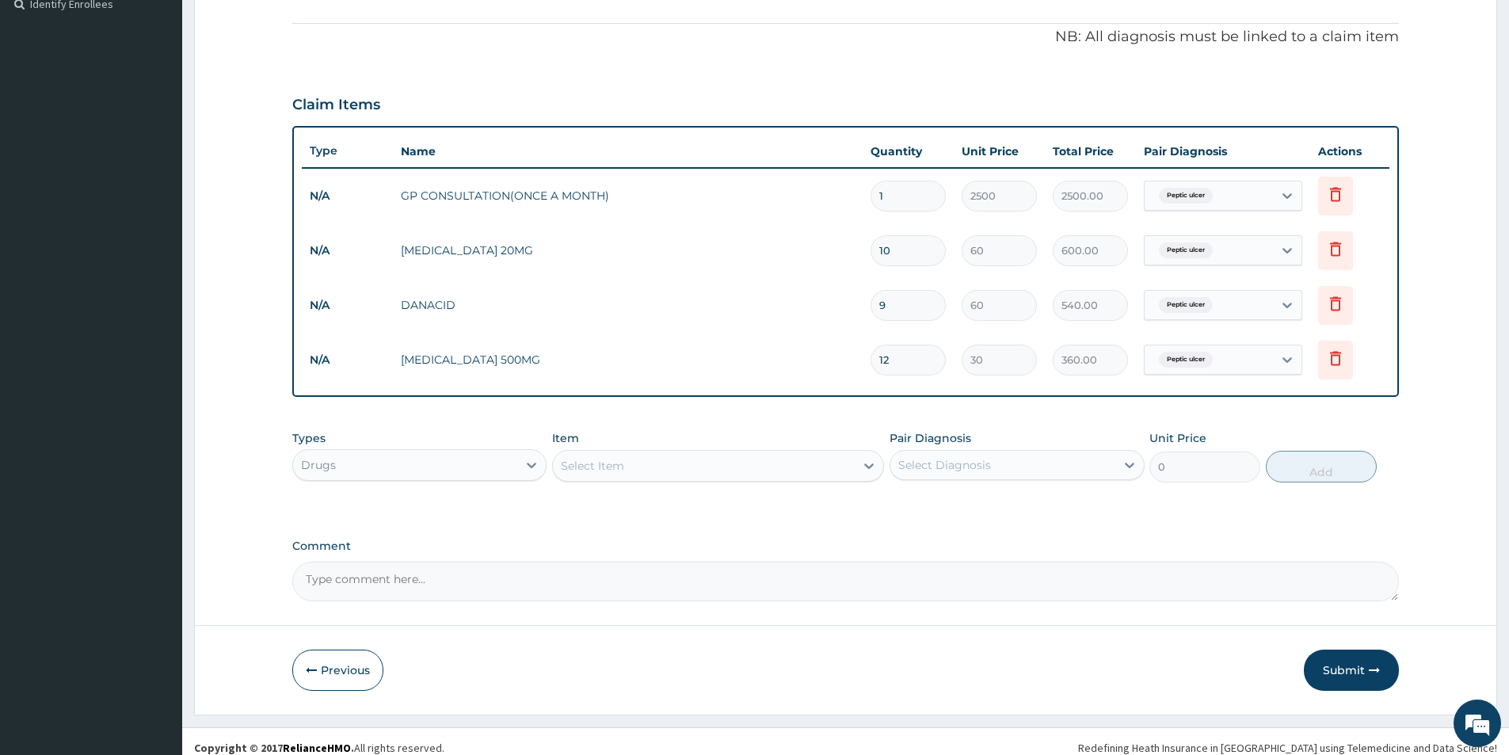
scroll to position [455, 0]
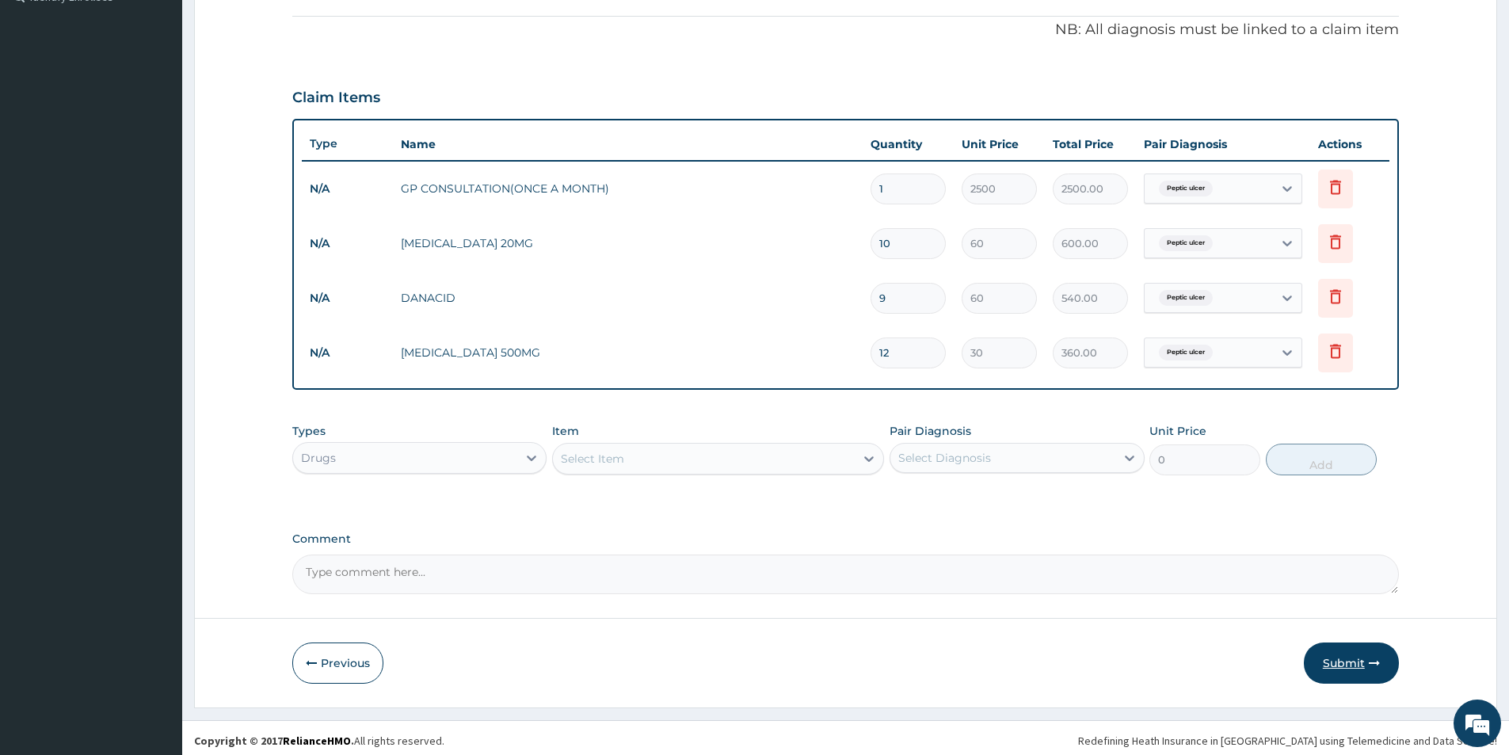
type input "12"
click at [1338, 659] on button "Submit" at bounding box center [1351, 662] width 95 height 41
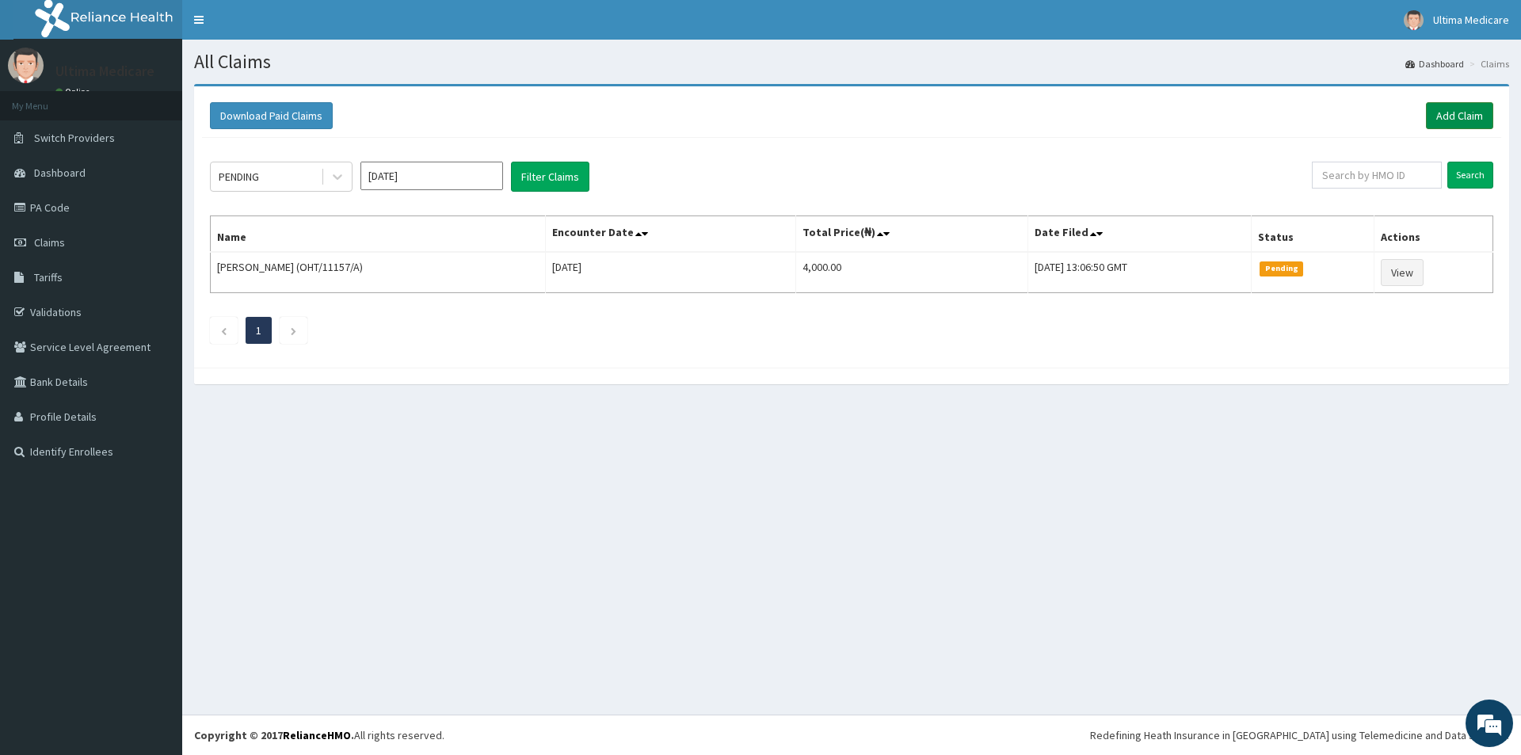
click at [1461, 112] on link "Add Claim" at bounding box center [1459, 115] width 67 height 27
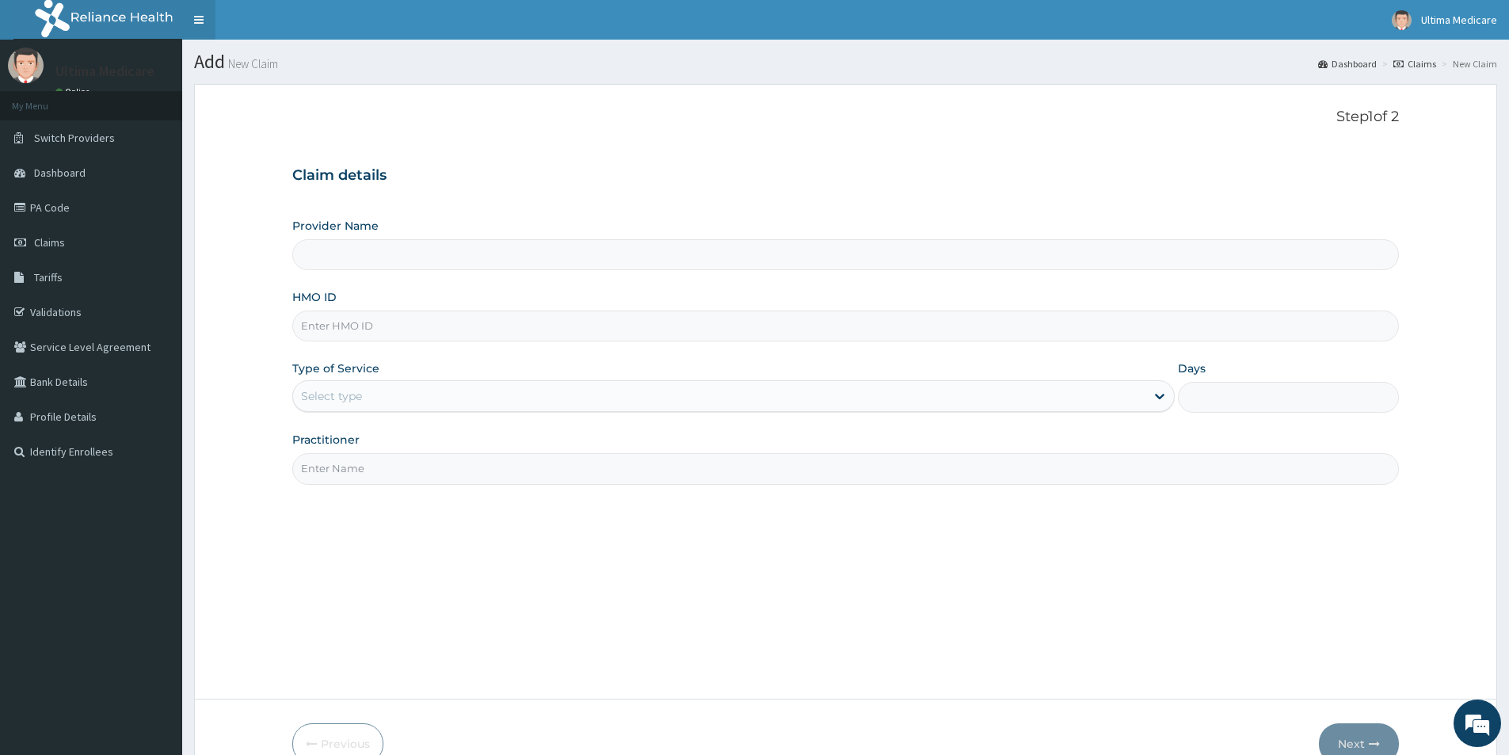
type input "ULTIMA MEDICARE HOSPITAL"
click at [352, 318] on input "HMO ID" at bounding box center [845, 325] width 1106 height 31
type input "XIM/10040/A"
click at [356, 398] on div "Select type" at bounding box center [331, 396] width 61 height 16
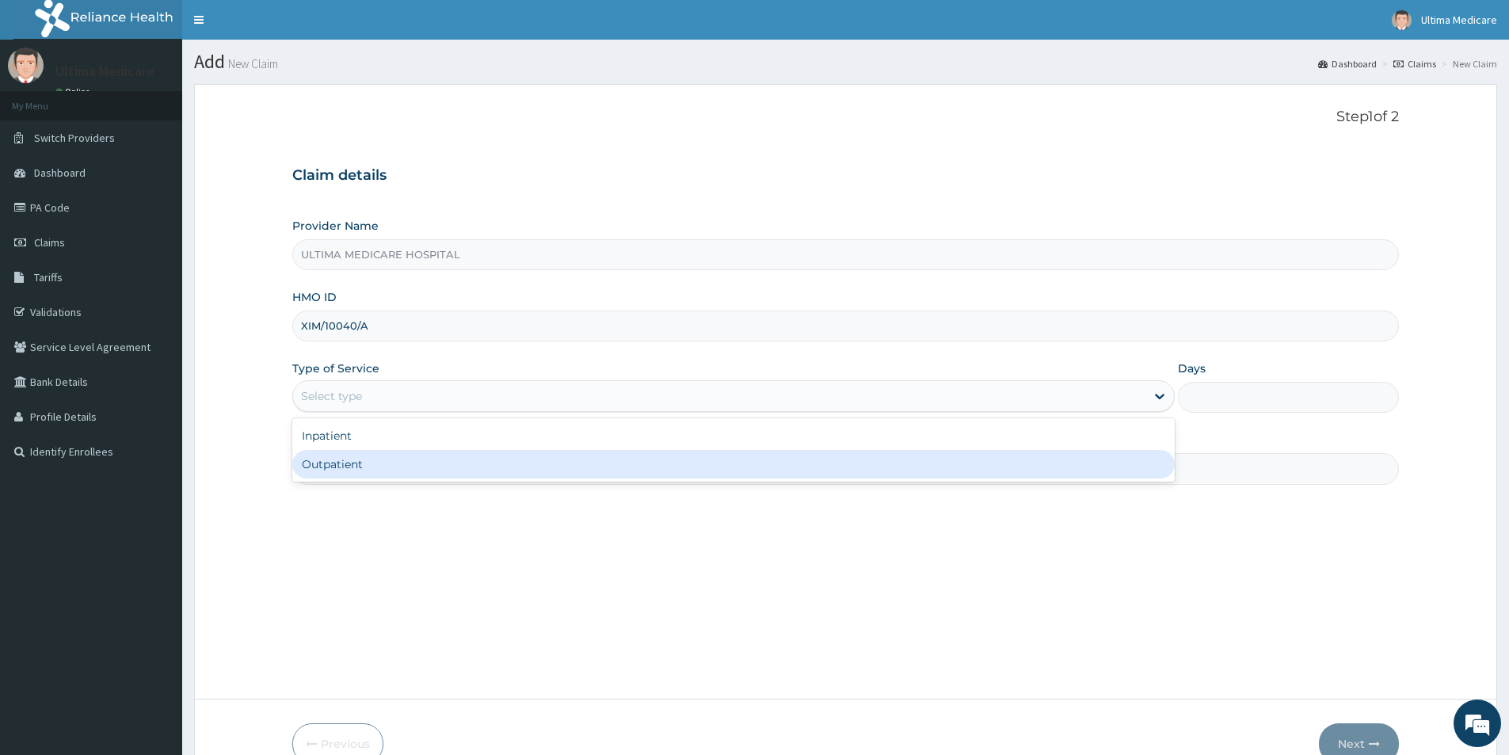
click at [360, 463] on div "Outpatient" at bounding box center [733, 464] width 882 height 29
type input "1"
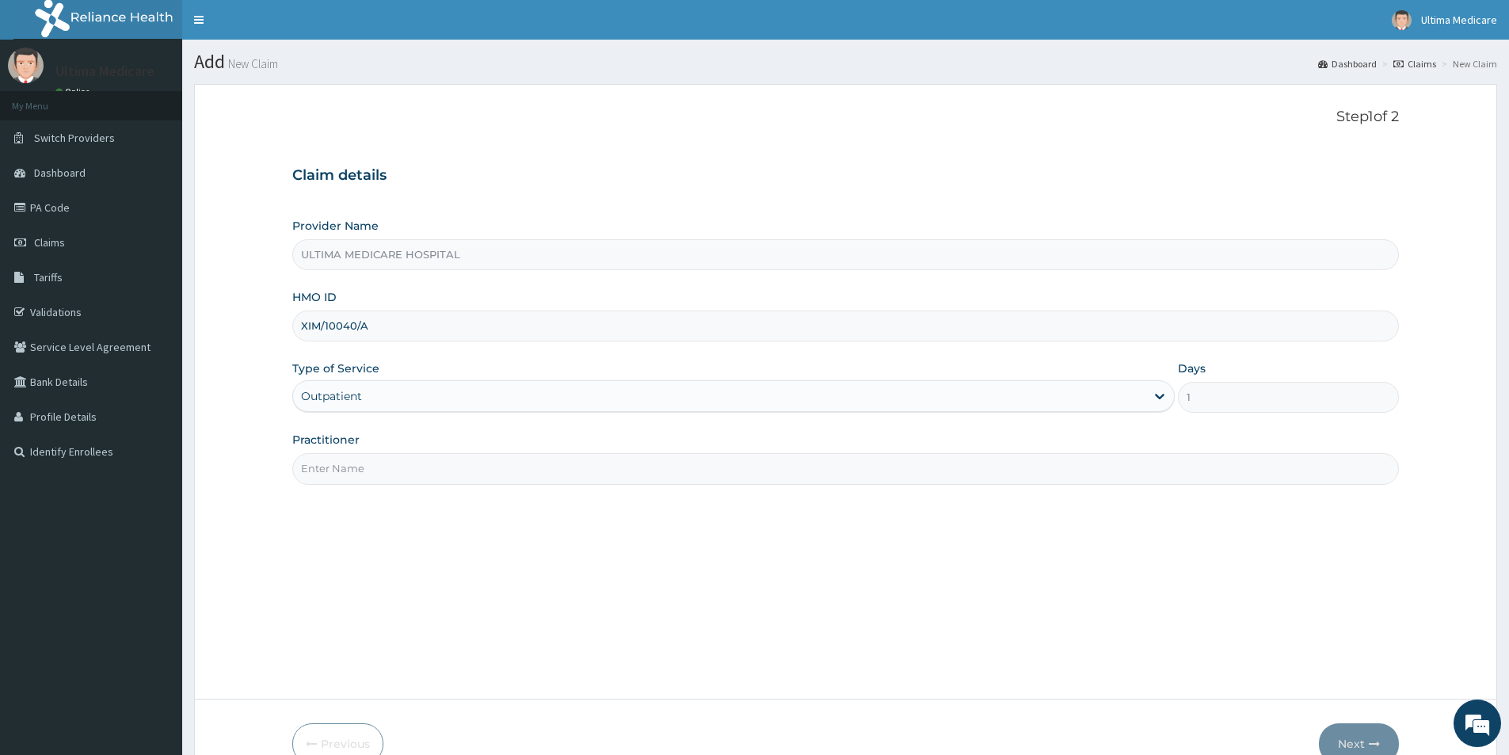
click at [351, 471] on input "Practitioner" at bounding box center [845, 468] width 1106 height 31
click at [343, 473] on input "Practitioner" at bounding box center [845, 468] width 1106 height 31
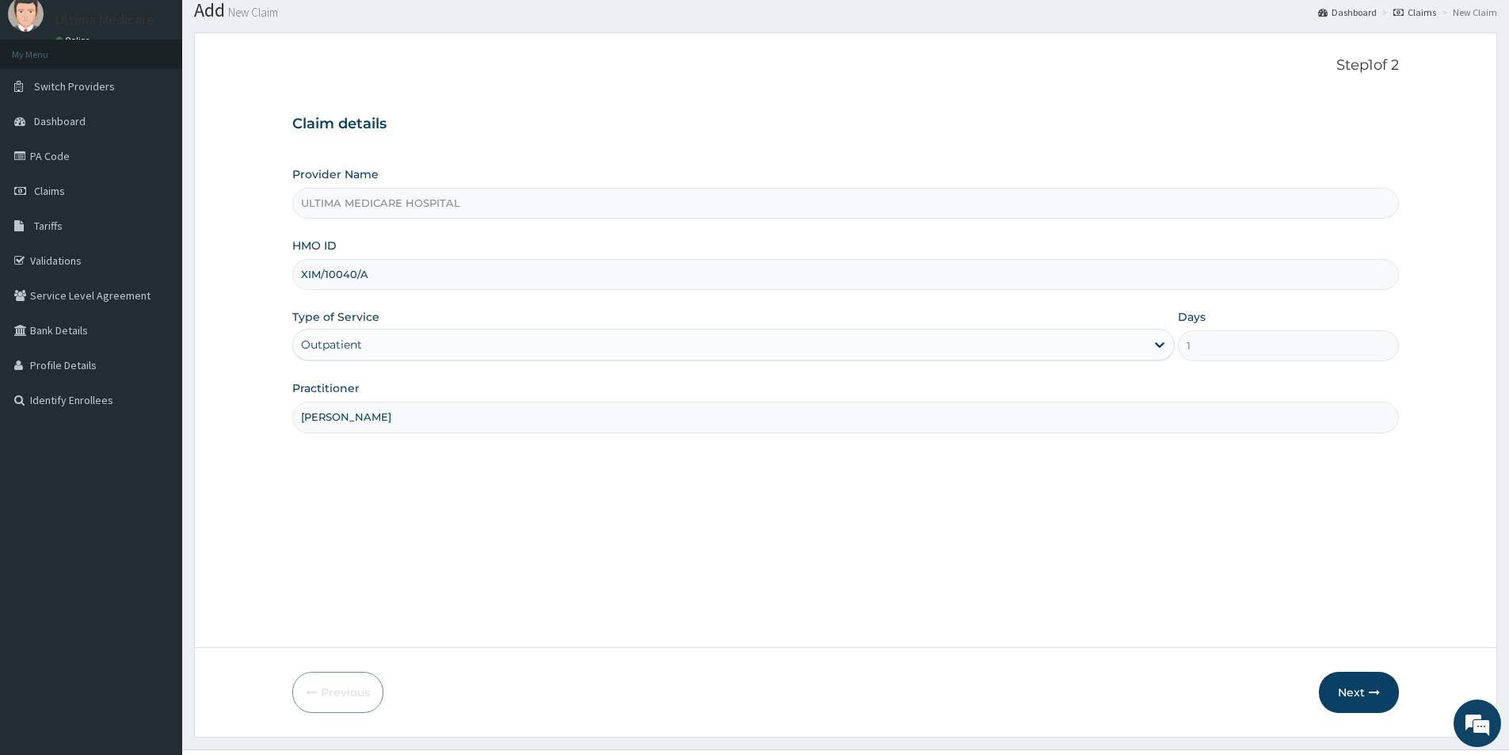
scroll to position [86, 0]
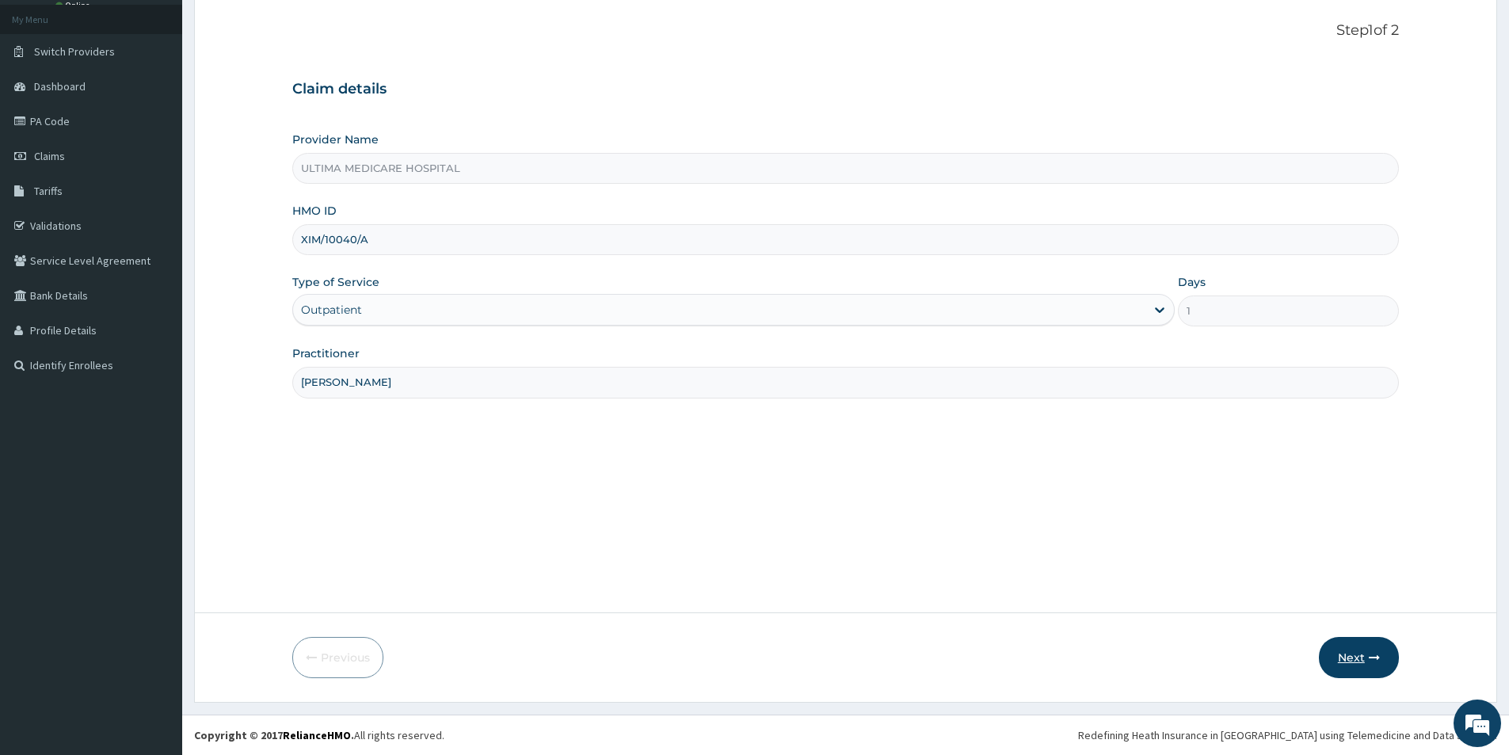
type input "[PERSON_NAME]"
click at [1359, 651] on button "Next" at bounding box center [1359, 657] width 80 height 41
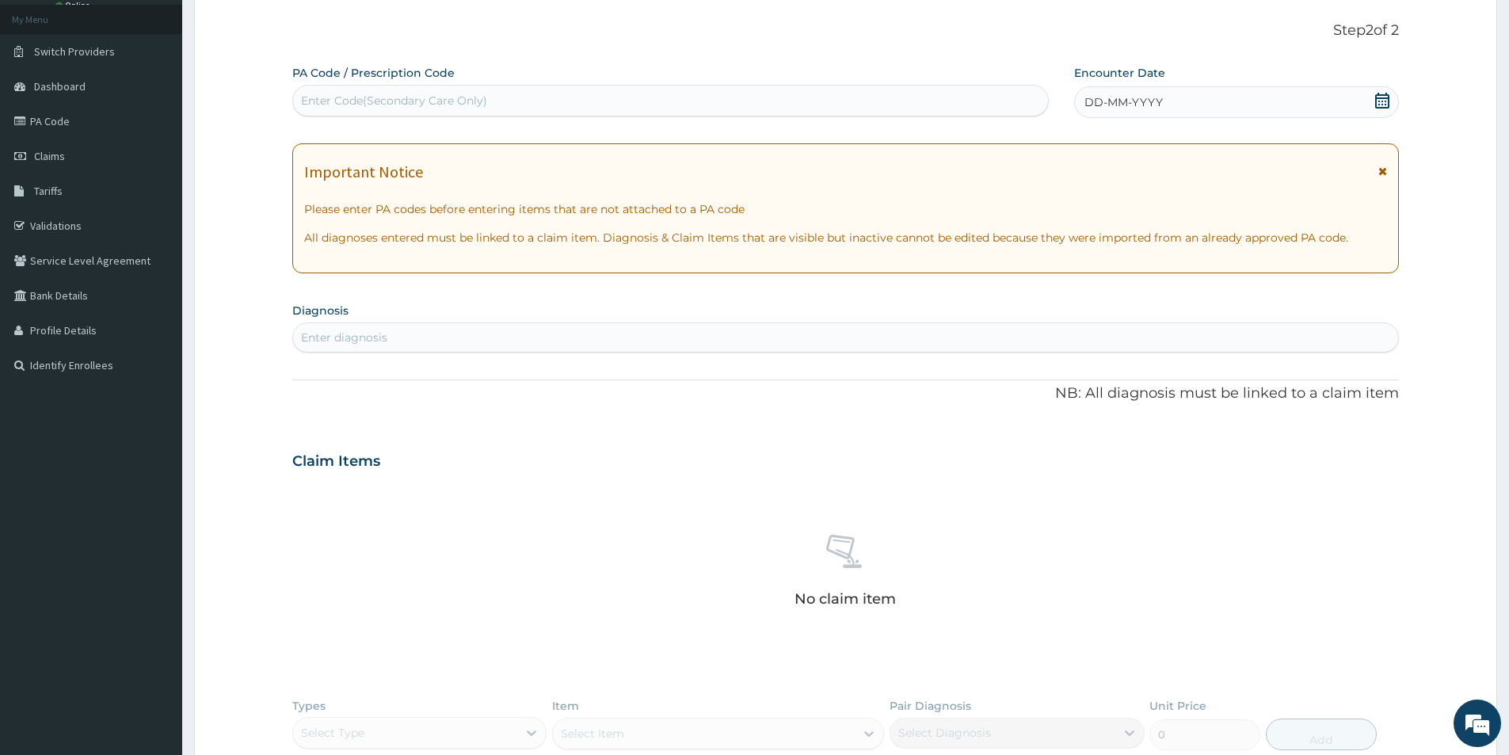
click at [1382, 101] on icon at bounding box center [1382, 101] width 14 height 16
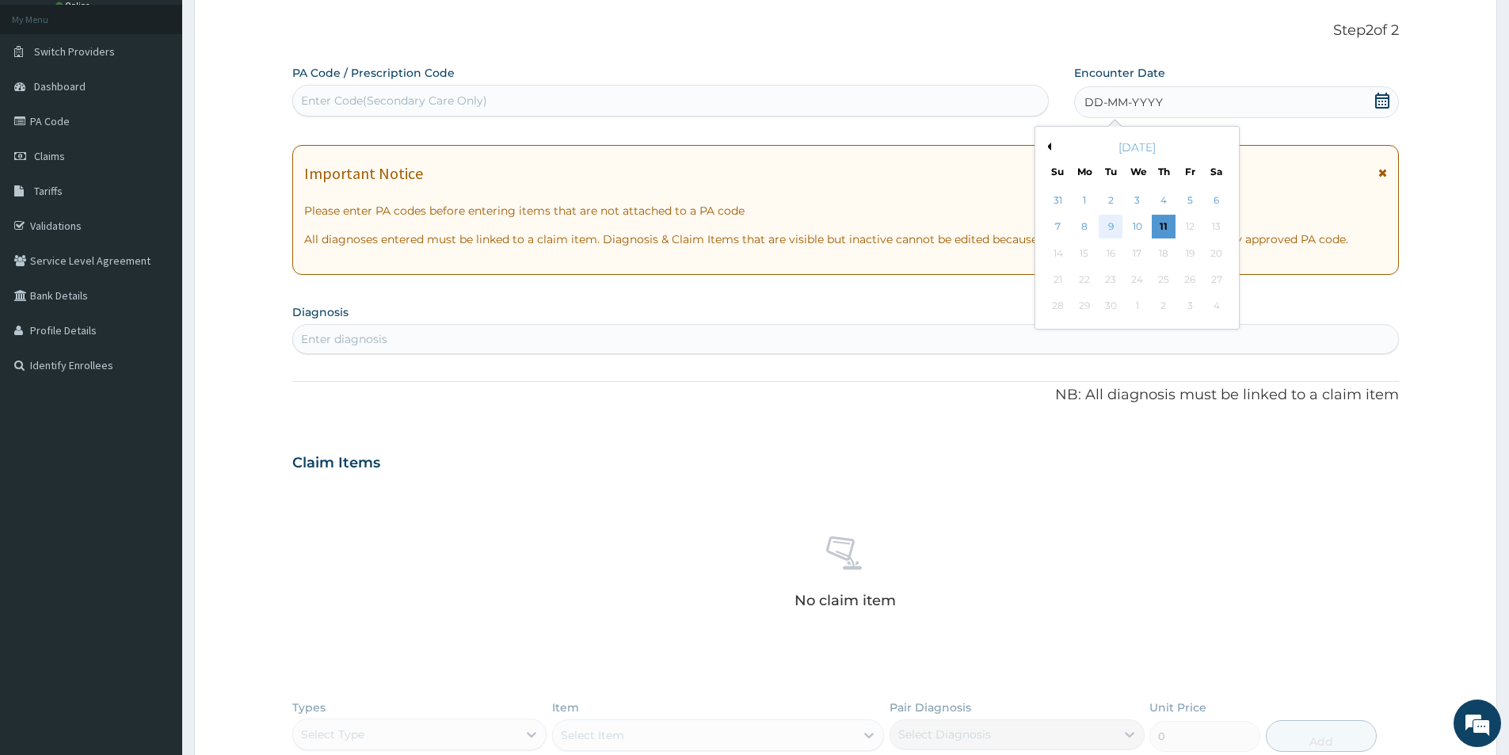
click at [1110, 228] on div "9" at bounding box center [1111, 227] width 24 height 24
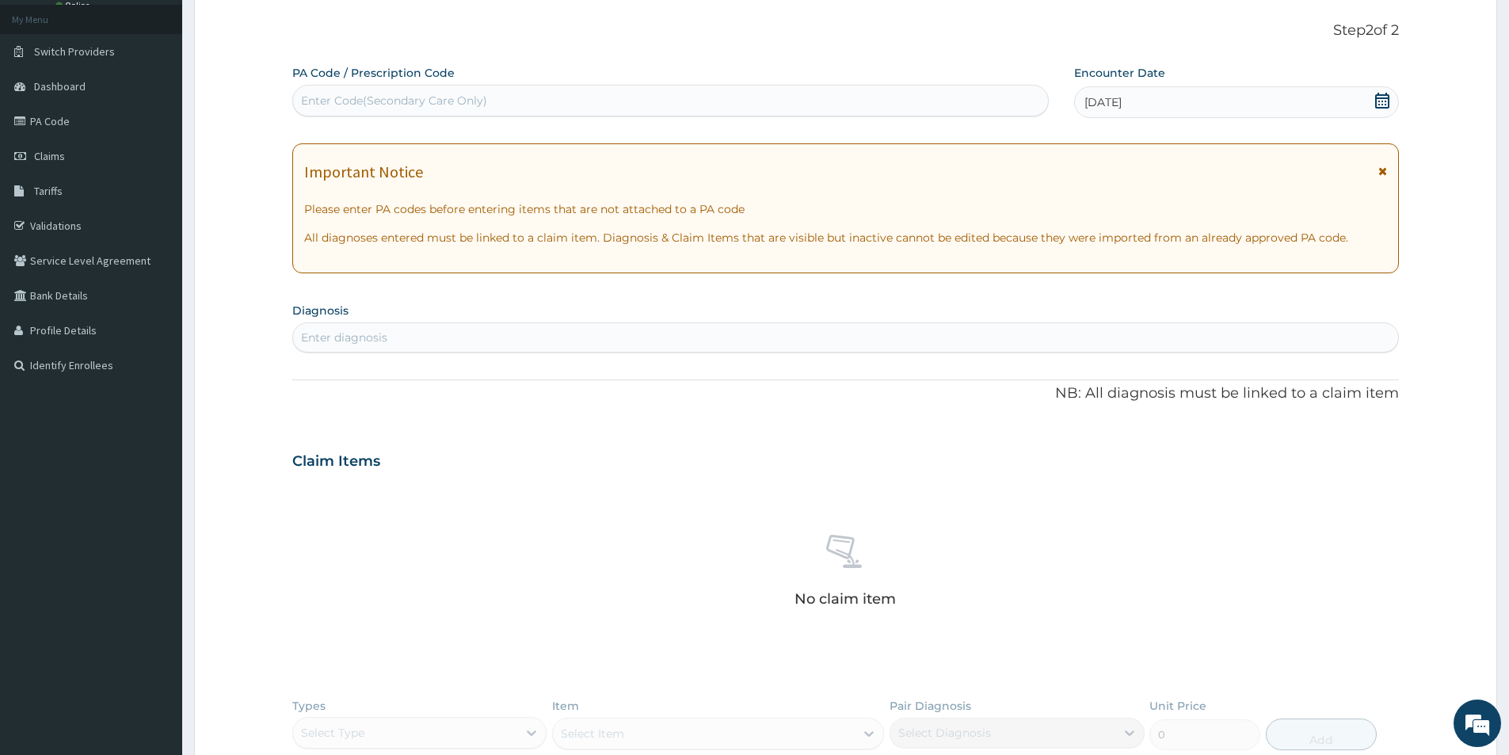
click at [353, 333] on div "Enter diagnosis" at bounding box center [344, 337] width 86 height 16
type input "URINAR"
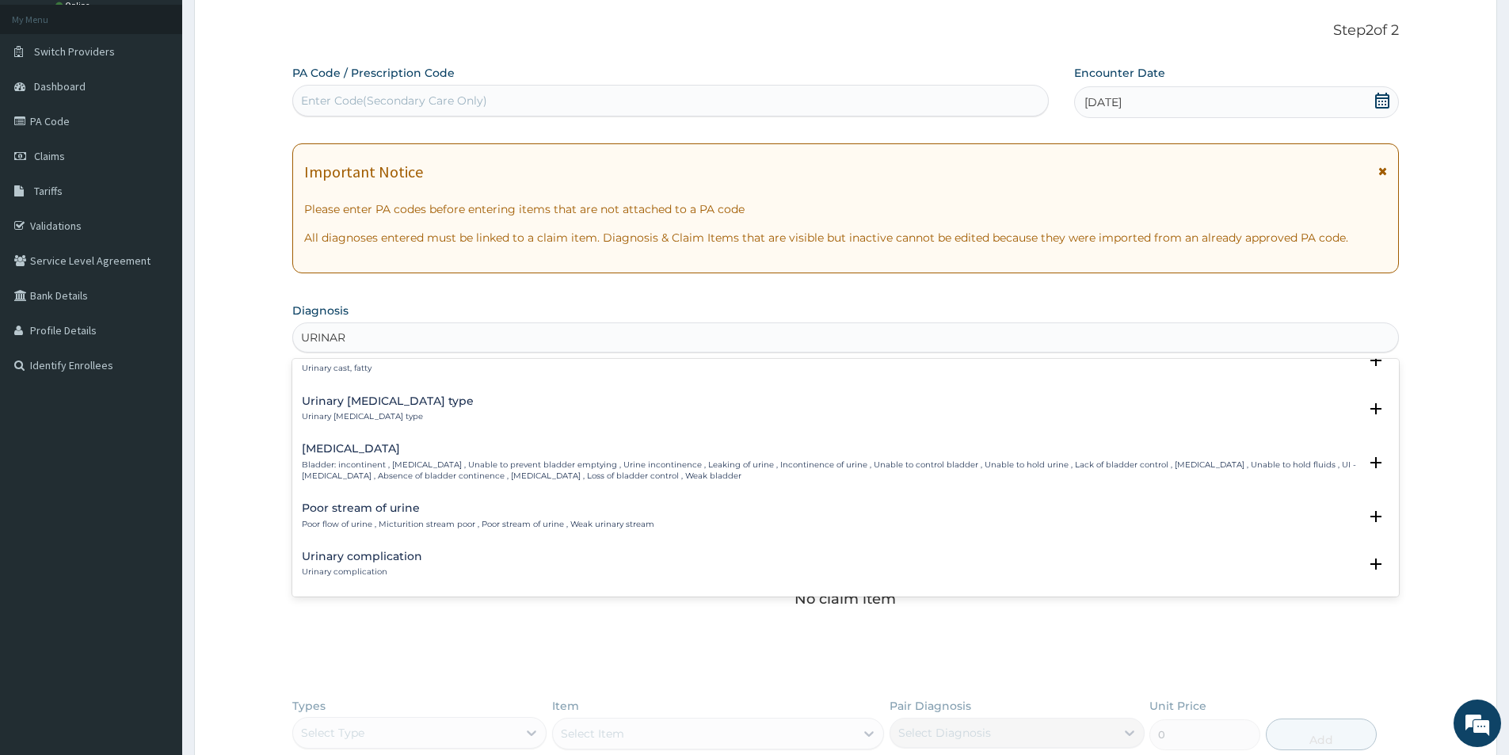
scroll to position [792, 0]
click at [454, 463] on p "Bladder: incontinent , [MEDICAL_DATA] , Unable to prevent bladder emptying , Ur…" at bounding box center [830, 469] width 1056 height 23
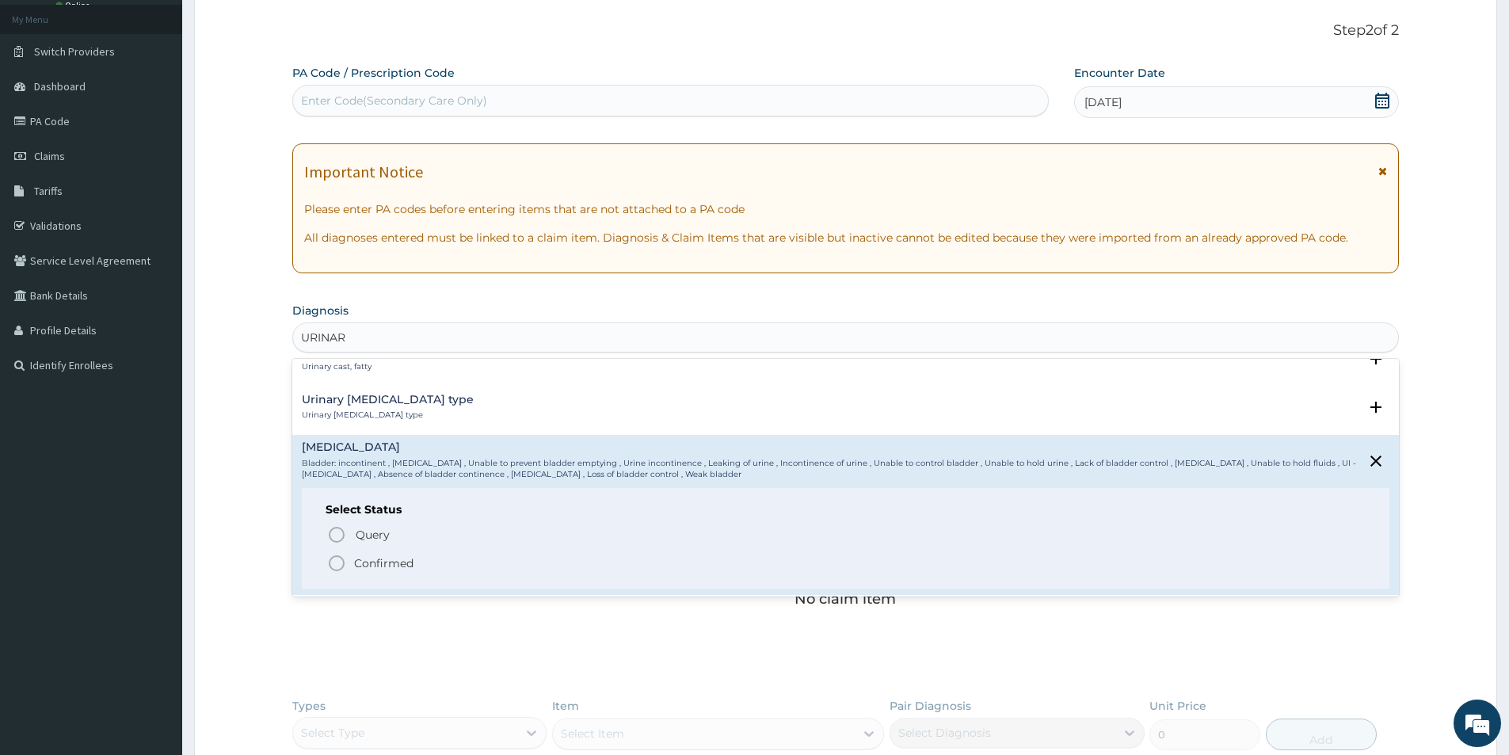
click at [338, 566] on icon "status option filled" at bounding box center [336, 563] width 19 height 19
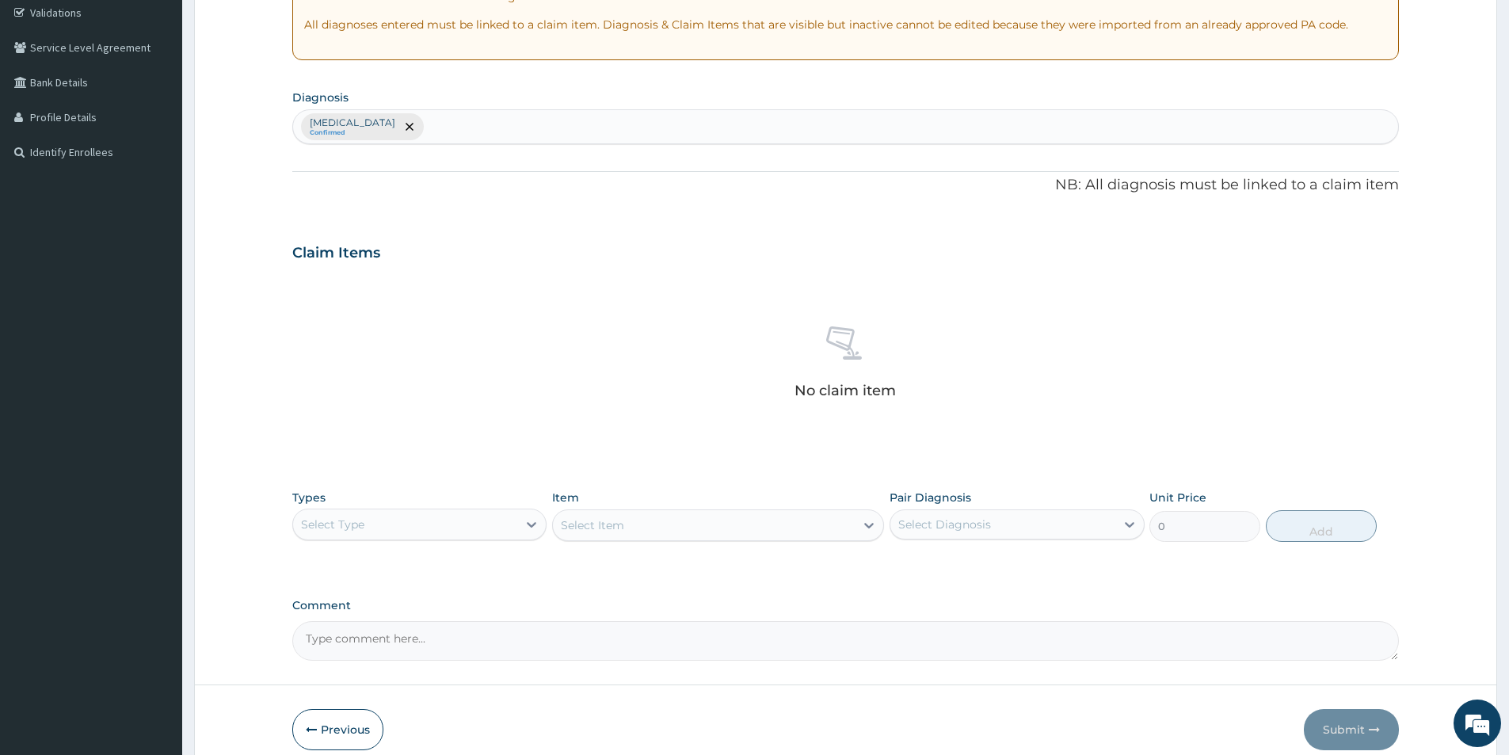
scroll to position [371, 0]
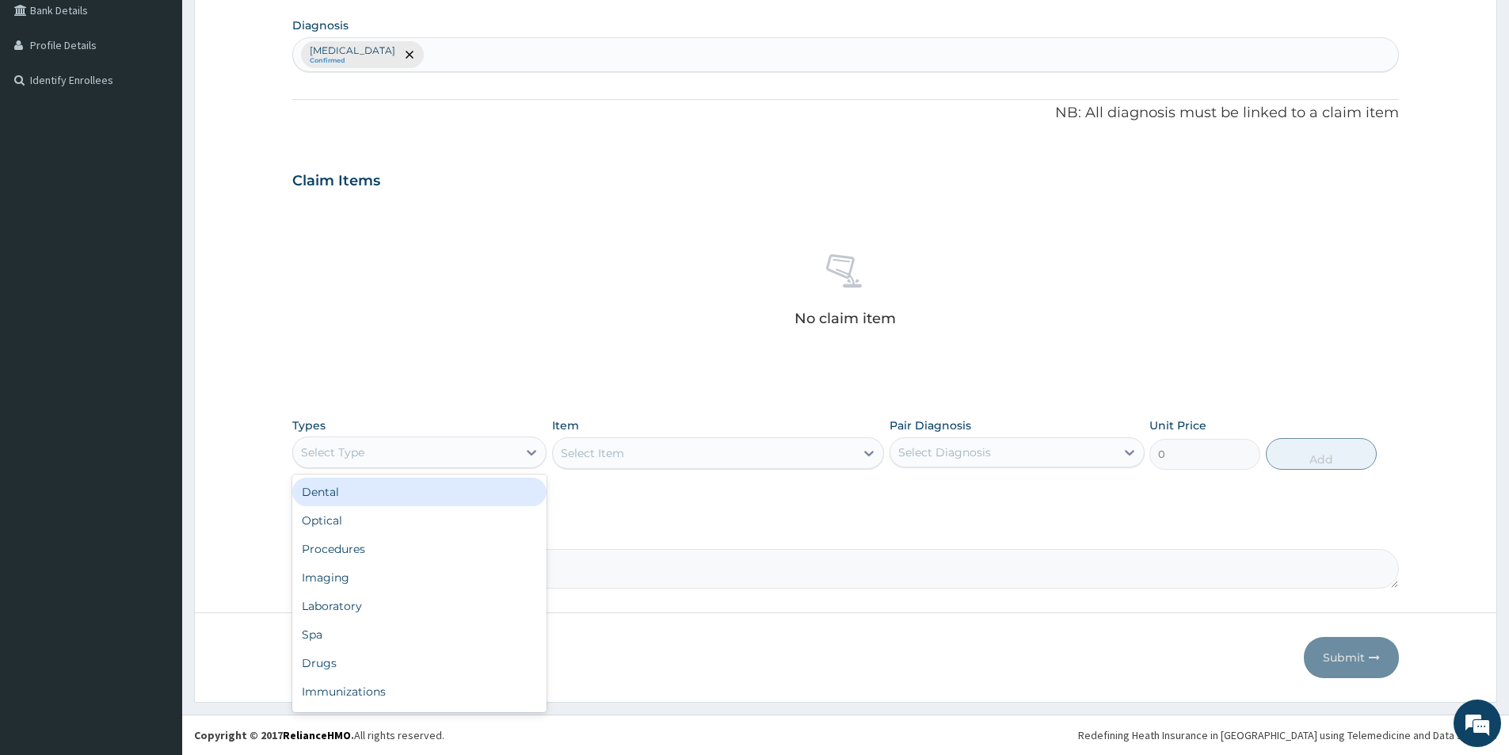
click at [495, 455] on div "Select Type" at bounding box center [405, 452] width 224 height 25
click at [396, 550] on div "Procedures" at bounding box center [419, 549] width 254 height 29
click at [660, 457] on div "Select Item" at bounding box center [718, 453] width 332 height 32
click at [736, 454] on div "Select Item" at bounding box center [718, 453] width 332 height 32
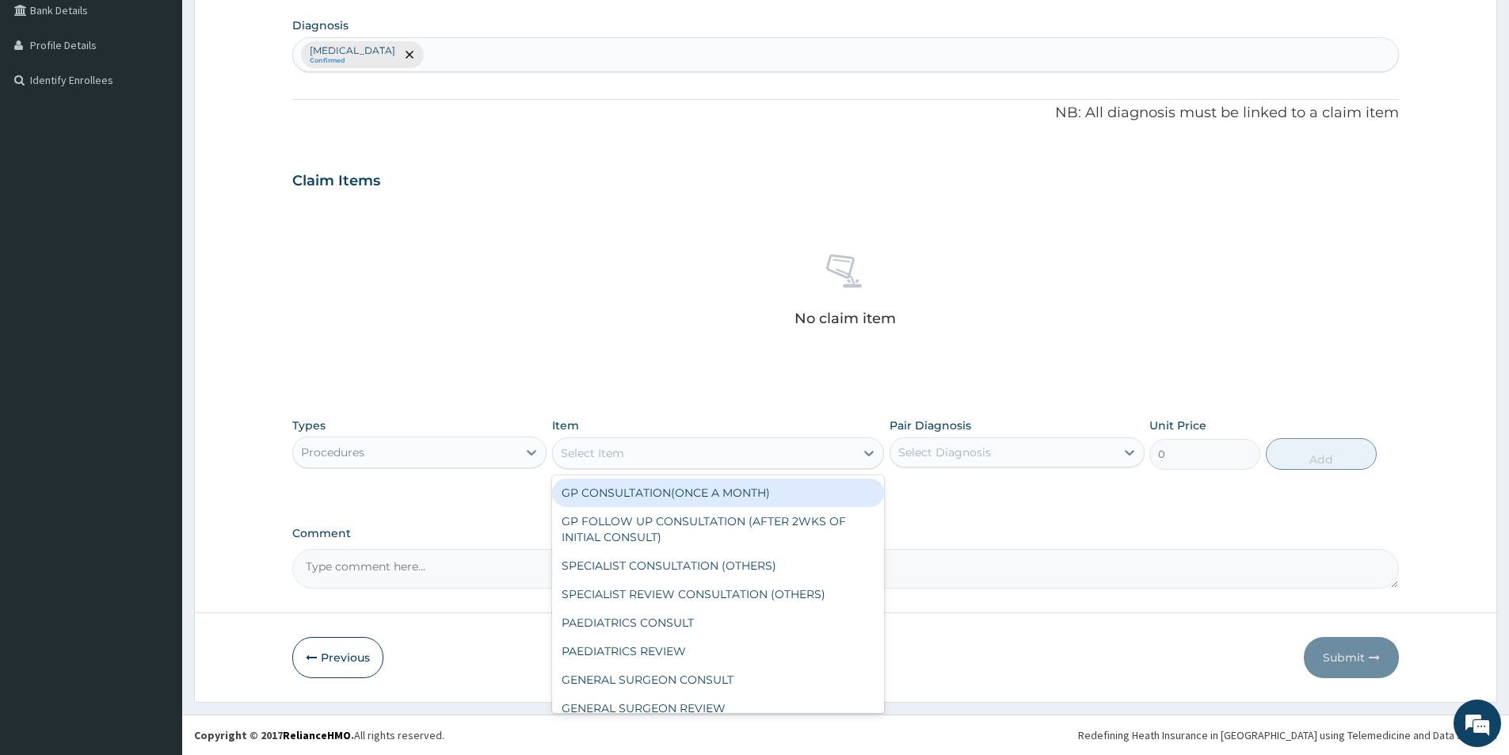
click at [739, 453] on div "Select Item" at bounding box center [704, 452] width 302 height 25
click at [699, 497] on div "GP CONSULTATION(ONCE A MONTH)" at bounding box center [718, 492] width 332 height 29
type input "2500"
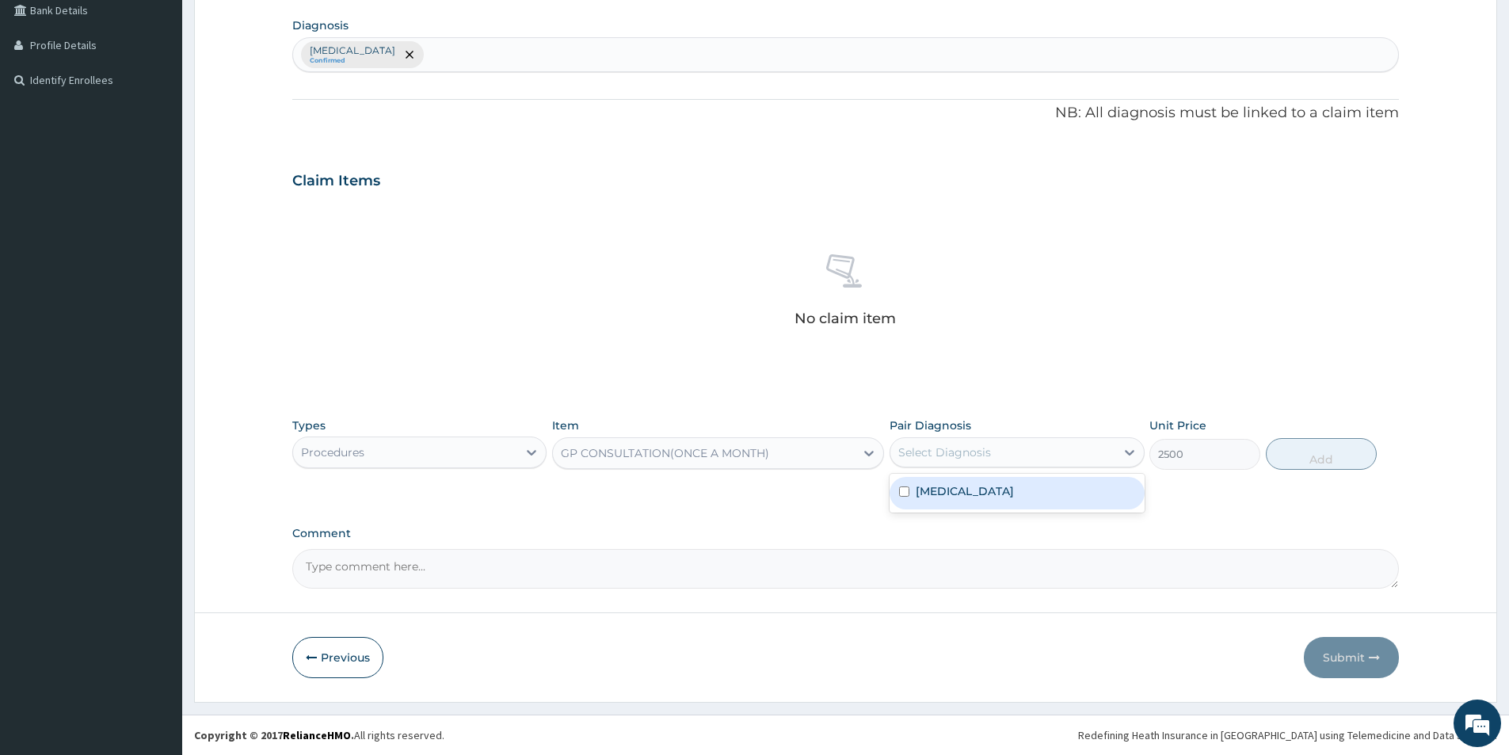
click at [938, 451] on div "Select Diagnosis" at bounding box center [944, 452] width 93 height 16
click at [942, 499] on div "[MEDICAL_DATA]" at bounding box center [1016, 493] width 254 height 32
checkbox input "true"
click at [1326, 456] on button "Add" at bounding box center [1321, 454] width 111 height 32
type input "0"
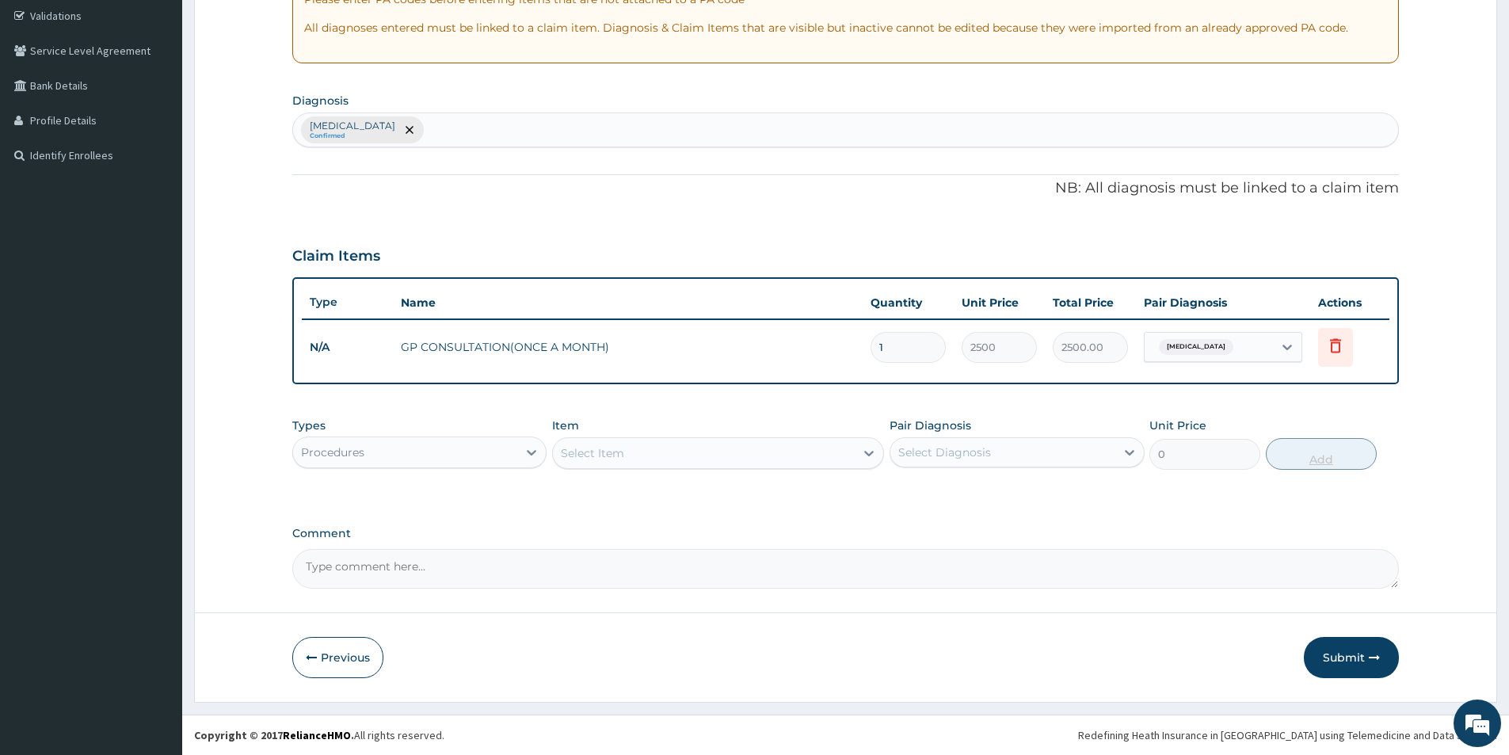
scroll to position [296, 0]
click at [1342, 653] on button "Submit" at bounding box center [1351, 657] width 95 height 41
